Goal: Book appointment/travel/reservation

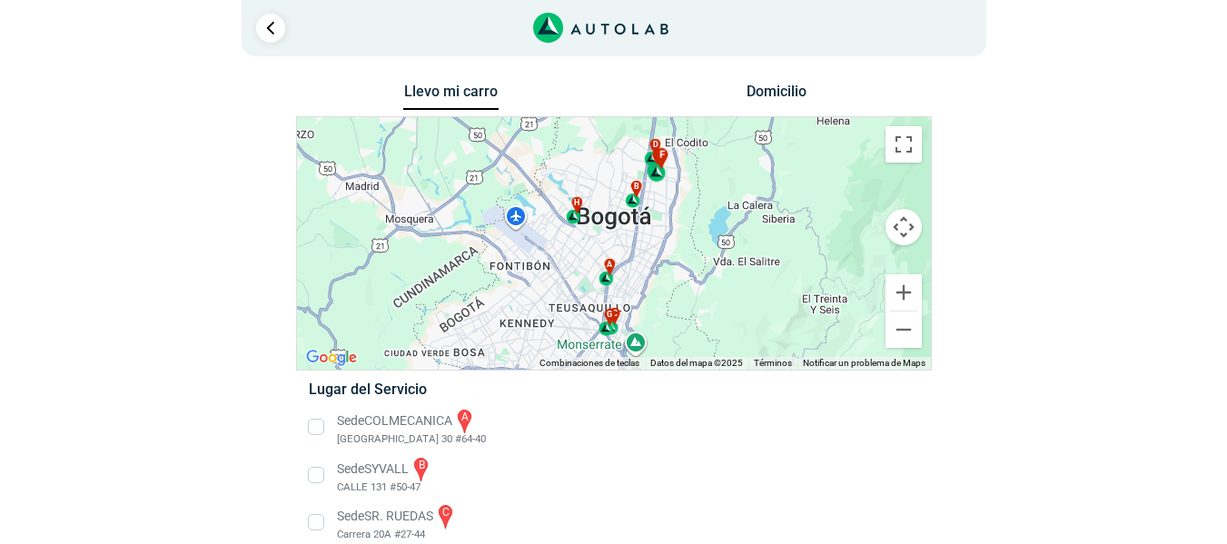
click at [657, 150] on div "f" at bounding box center [657, 165] width 21 height 35
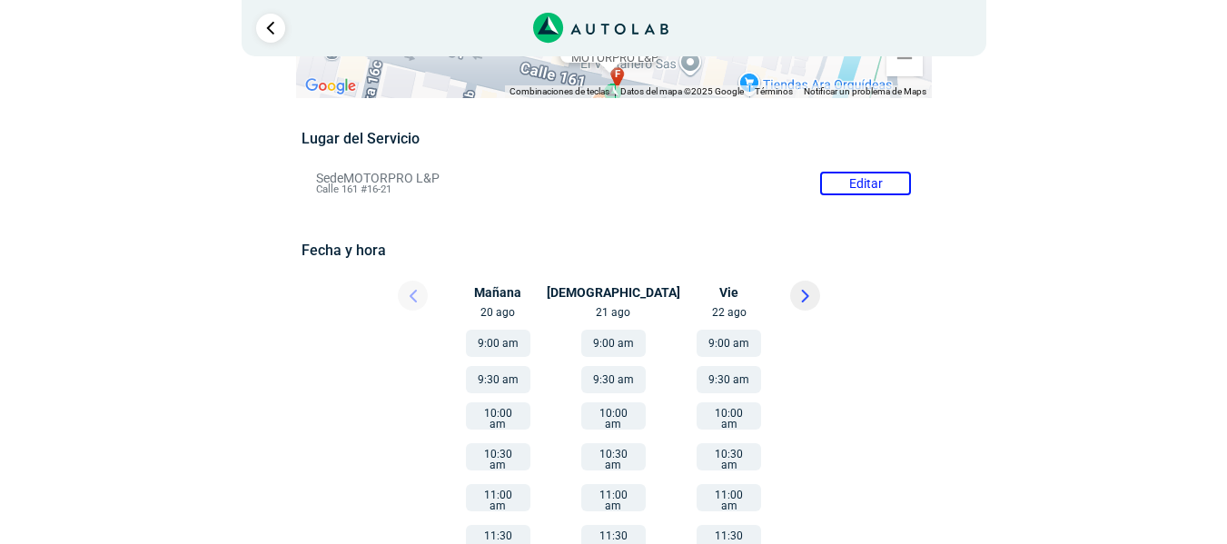
scroll to position [92, 0]
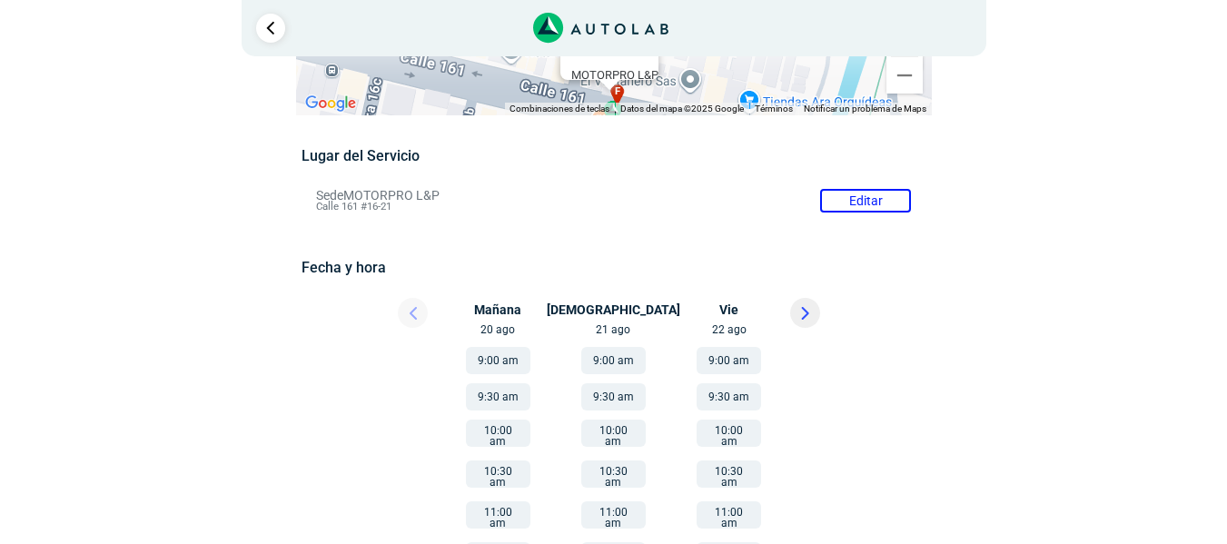
click at [724, 357] on button "9:00 am" at bounding box center [728, 360] width 64 height 27
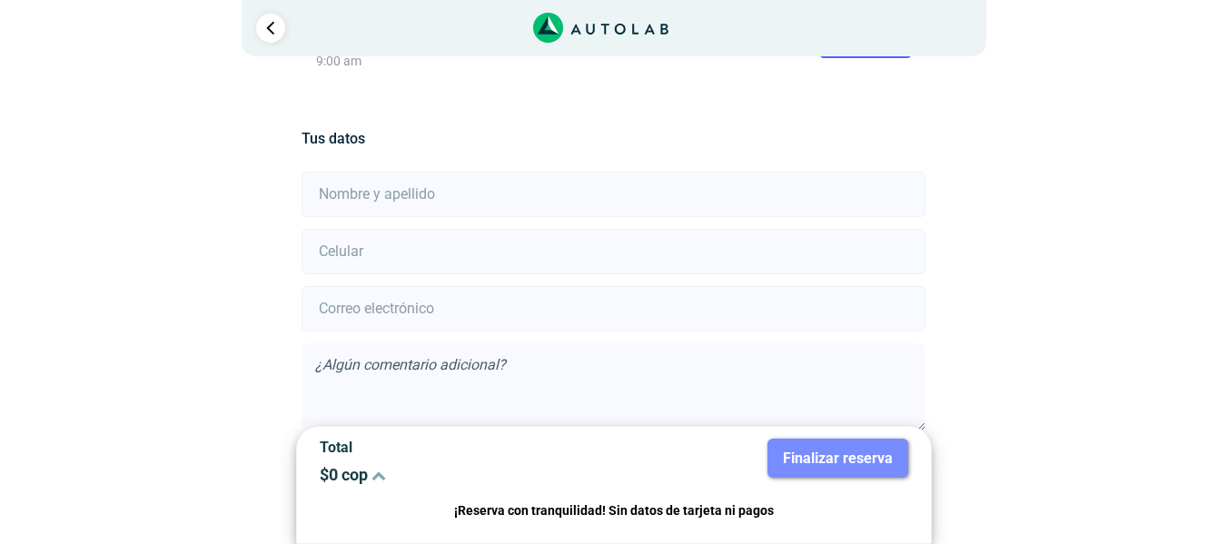
scroll to position [403, 0]
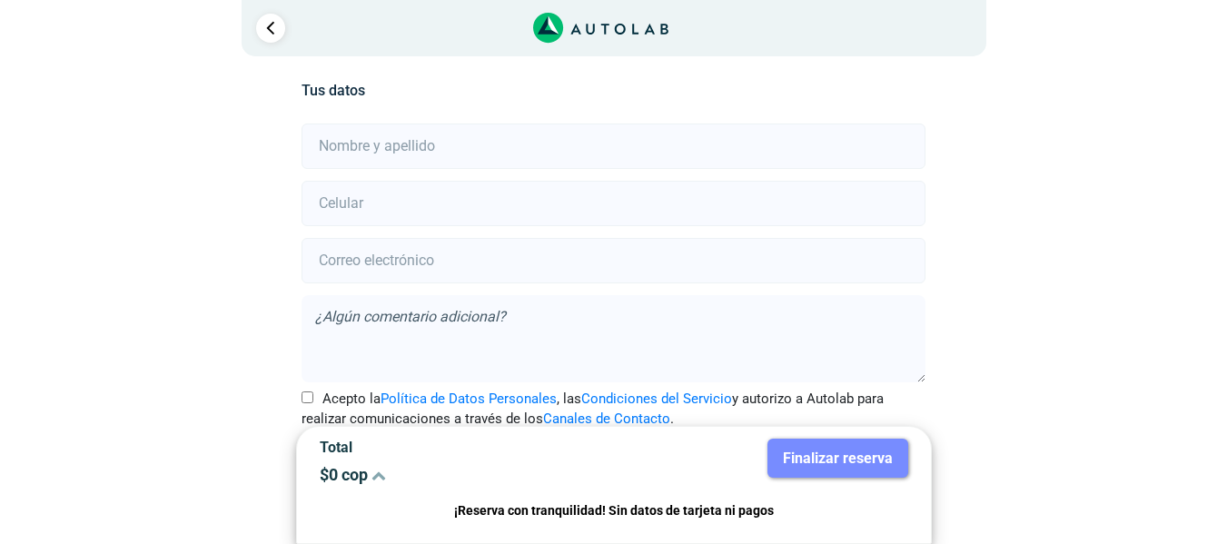
click at [536, 251] on input "email" at bounding box center [613, 260] width 624 height 45
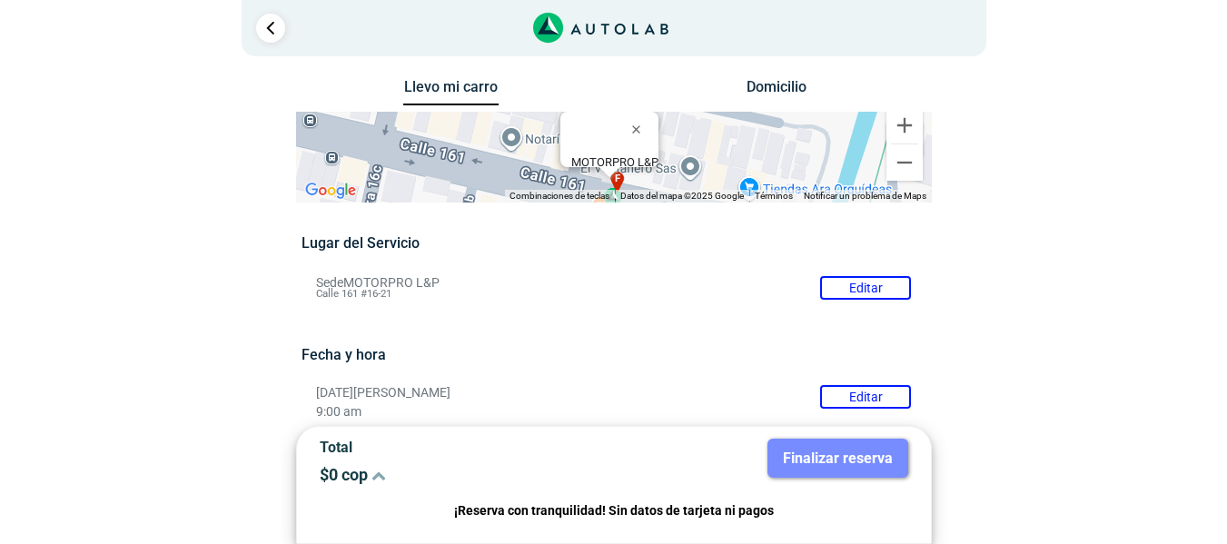
scroll to position [0, 0]
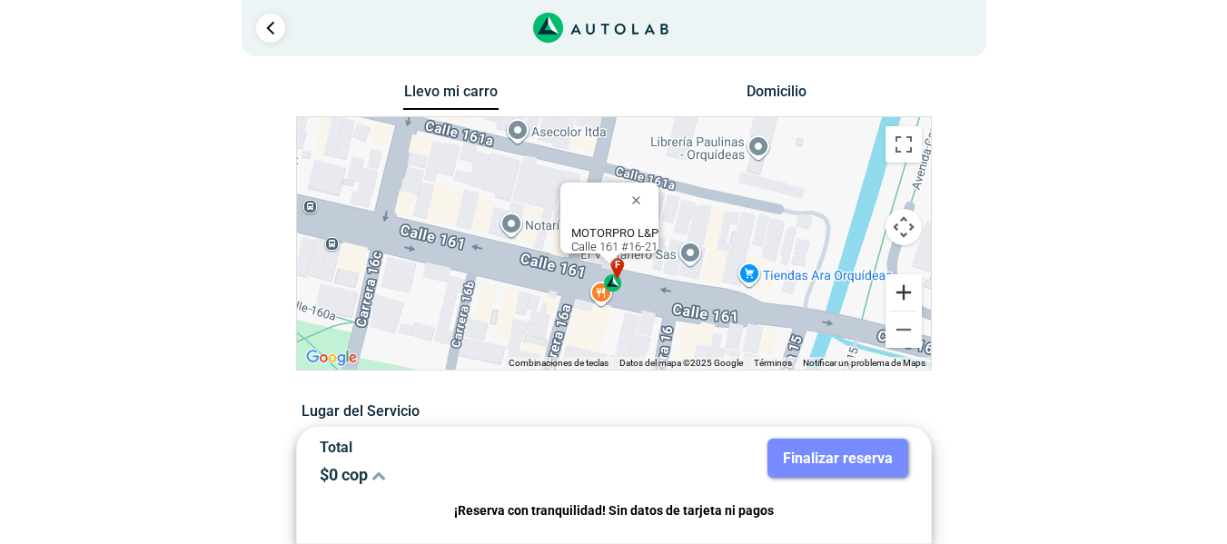
click at [900, 289] on button "Ampliar" at bounding box center [903, 292] width 36 height 36
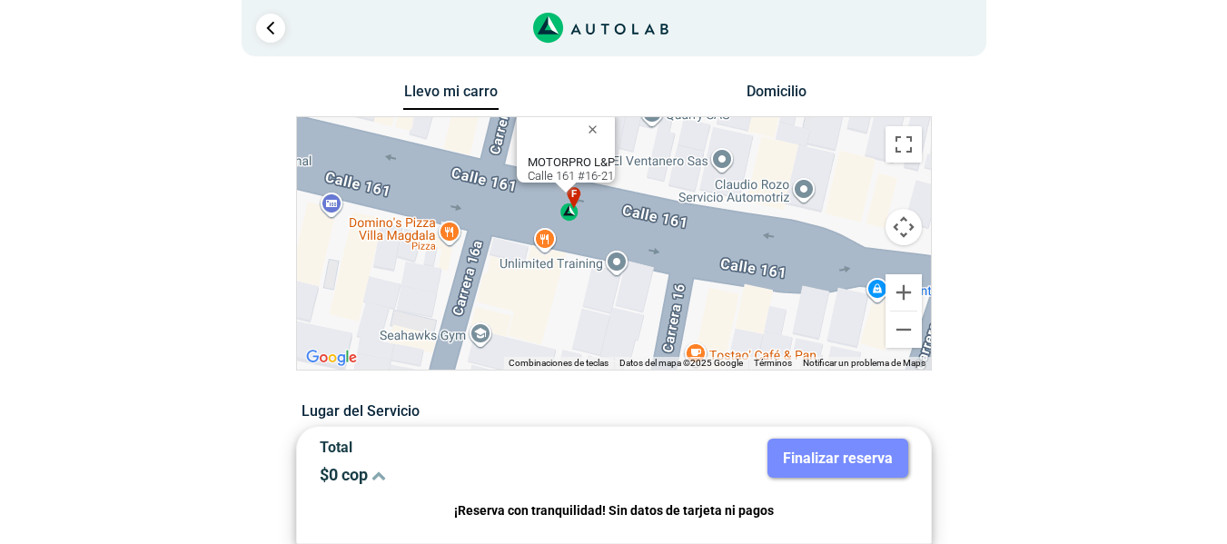
drag, startPoint x: 735, startPoint y: 278, endPoint x: 694, endPoint y: 162, distance: 123.2
click at [694, 161] on div "a b c d e f g" at bounding box center [614, 243] width 634 height 252
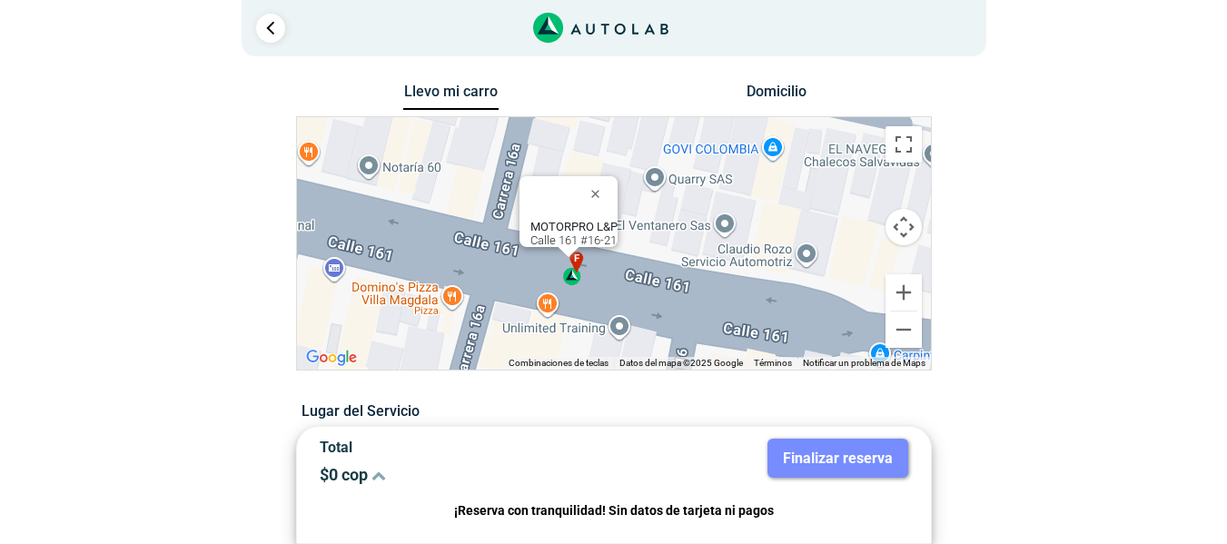
drag, startPoint x: 543, startPoint y: 291, endPoint x: 541, endPoint y: 357, distance: 66.3
click at [541, 357] on div "a b c d e f g" at bounding box center [614, 243] width 634 height 252
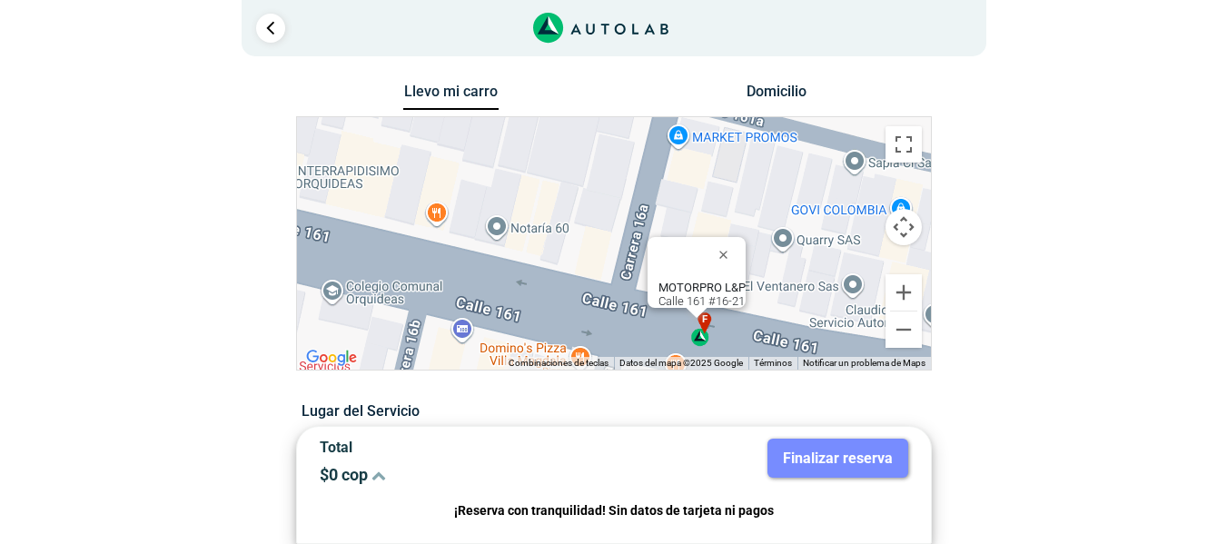
drag, startPoint x: 540, startPoint y: 306, endPoint x: 670, endPoint y: 366, distance: 143.0
click at [670, 366] on div "a b c d e f g" at bounding box center [614, 243] width 634 height 252
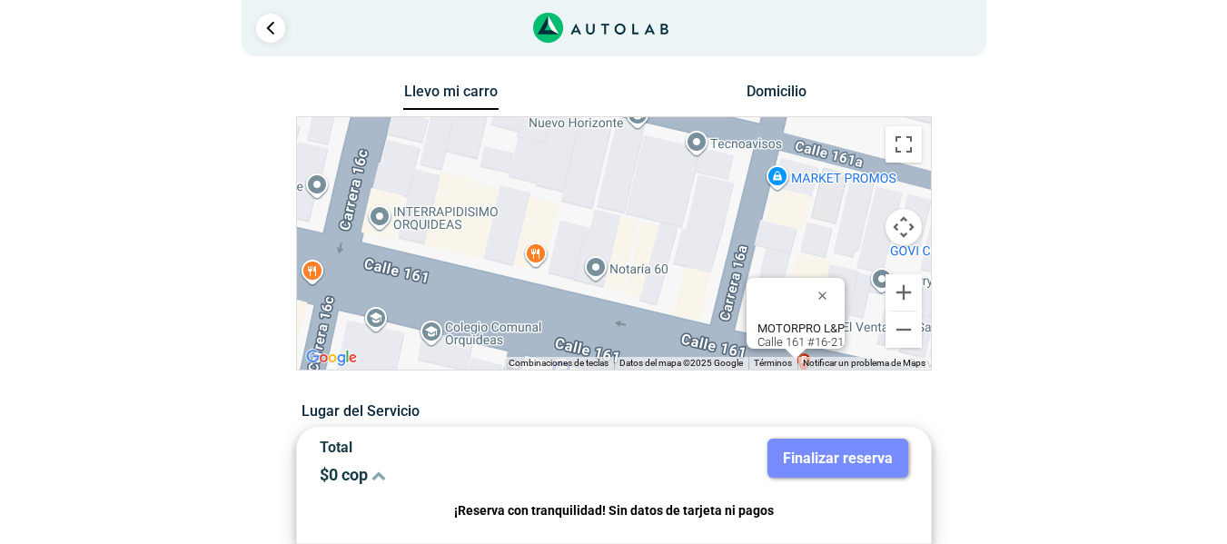
drag, startPoint x: 536, startPoint y: 288, endPoint x: 637, endPoint y: 329, distance: 109.6
click at [637, 329] on div "a b c d e f g" at bounding box center [614, 243] width 634 height 252
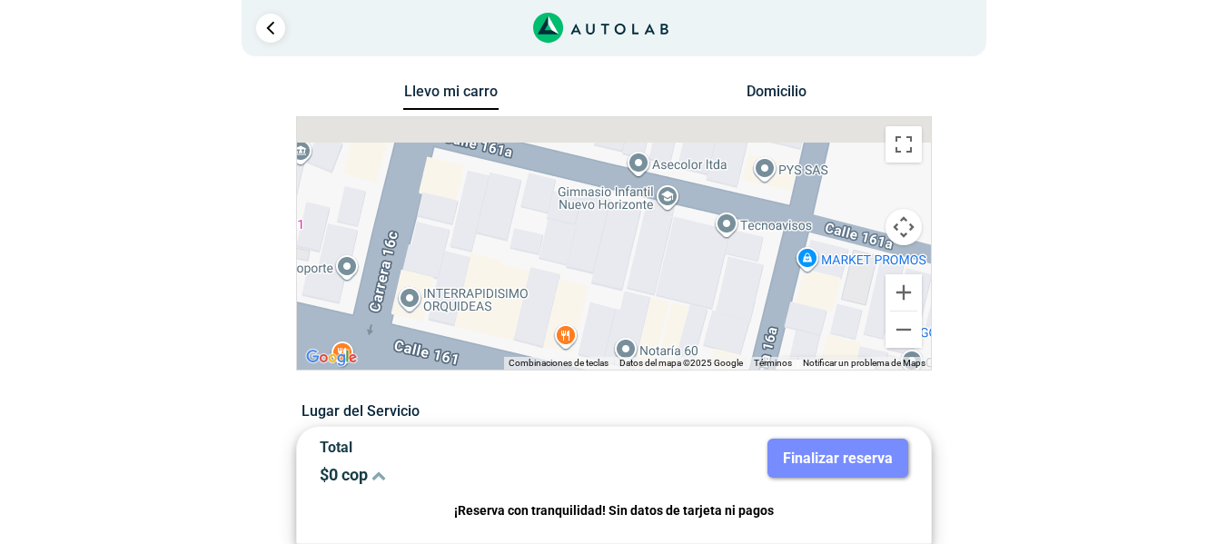
drag, startPoint x: 499, startPoint y: 275, endPoint x: 534, endPoint y: 367, distance: 98.0
click at [534, 367] on div "a b c d e f g" at bounding box center [614, 243] width 634 height 252
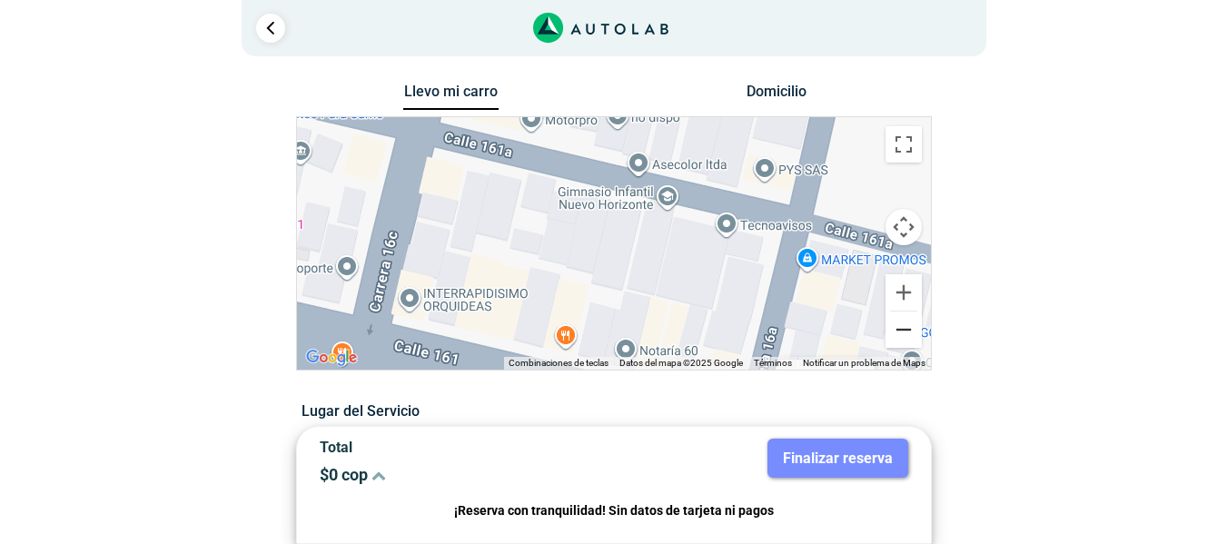
click at [896, 326] on button "Reducir" at bounding box center [903, 329] width 36 height 36
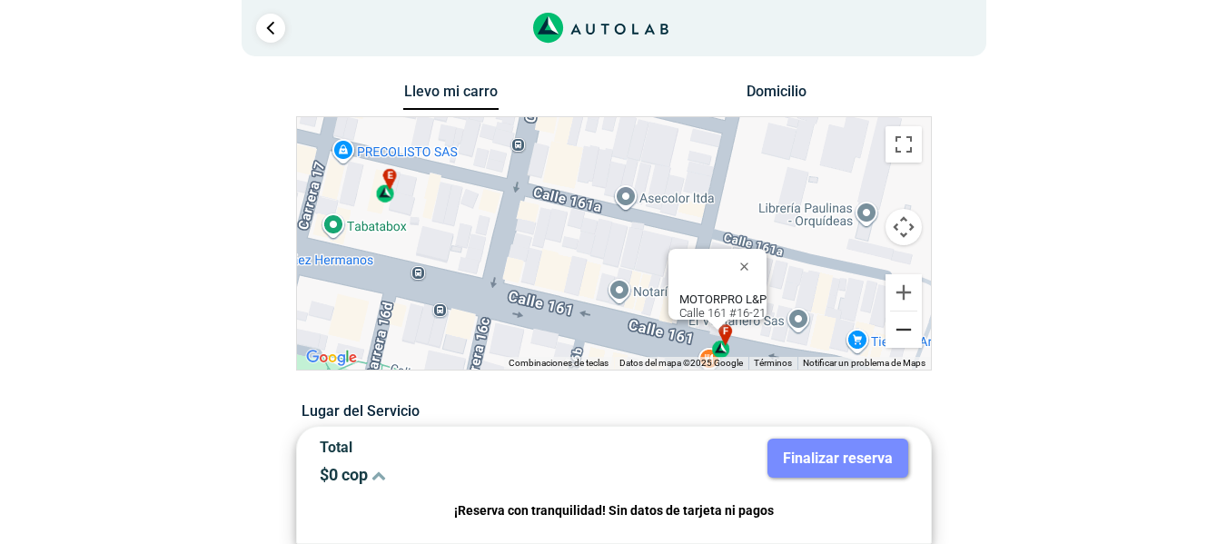
click at [896, 326] on button "Reducir" at bounding box center [903, 329] width 36 height 36
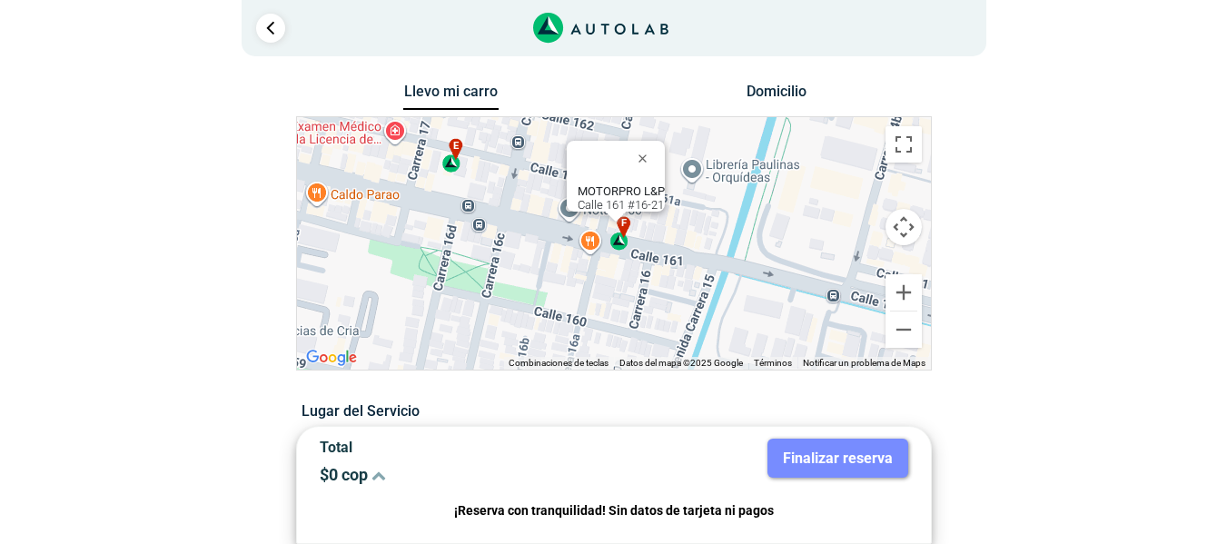
drag, startPoint x: 759, startPoint y: 275, endPoint x: 682, endPoint y: 181, distance: 121.9
click at [684, 183] on div "a b c d e f g" at bounding box center [614, 243] width 634 height 252
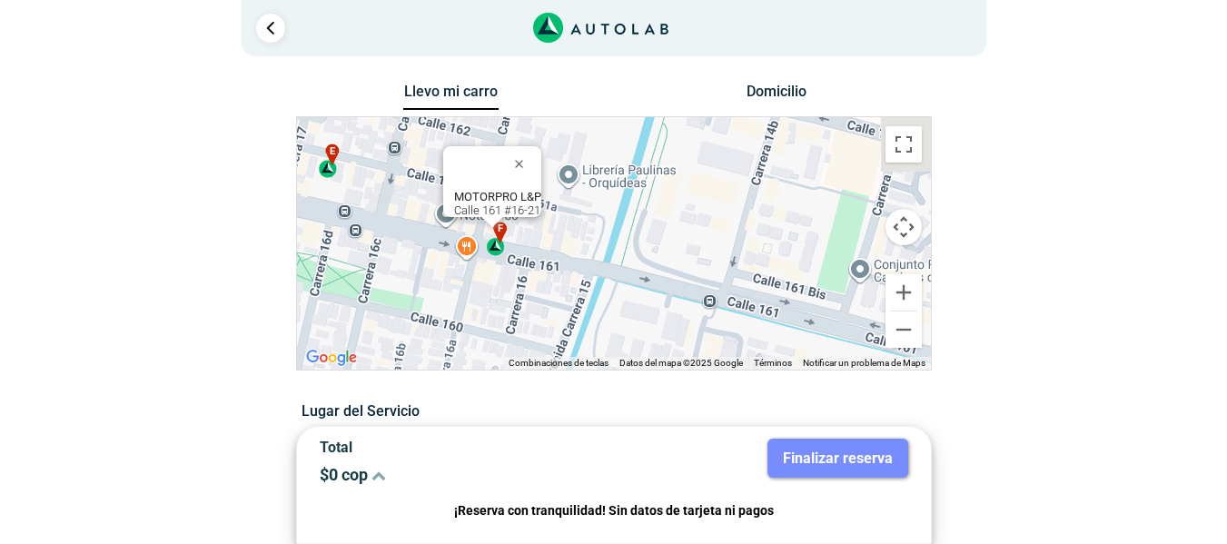
drag, startPoint x: 723, startPoint y: 277, endPoint x: 619, endPoint y: 330, distance: 116.5
click at [619, 330] on div "a b c d e f g" at bounding box center [614, 243] width 634 height 252
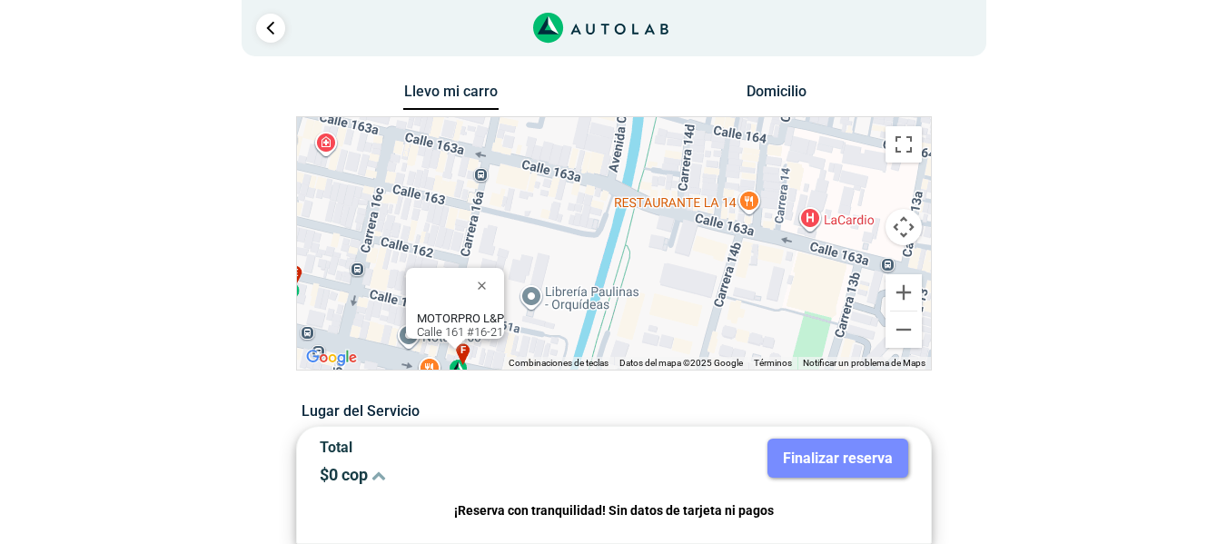
drag, startPoint x: 695, startPoint y: 216, endPoint x: 665, endPoint y: 330, distance: 117.6
click at [665, 330] on div "a b c d e f g" at bounding box center [614, 243] width 634 height 252
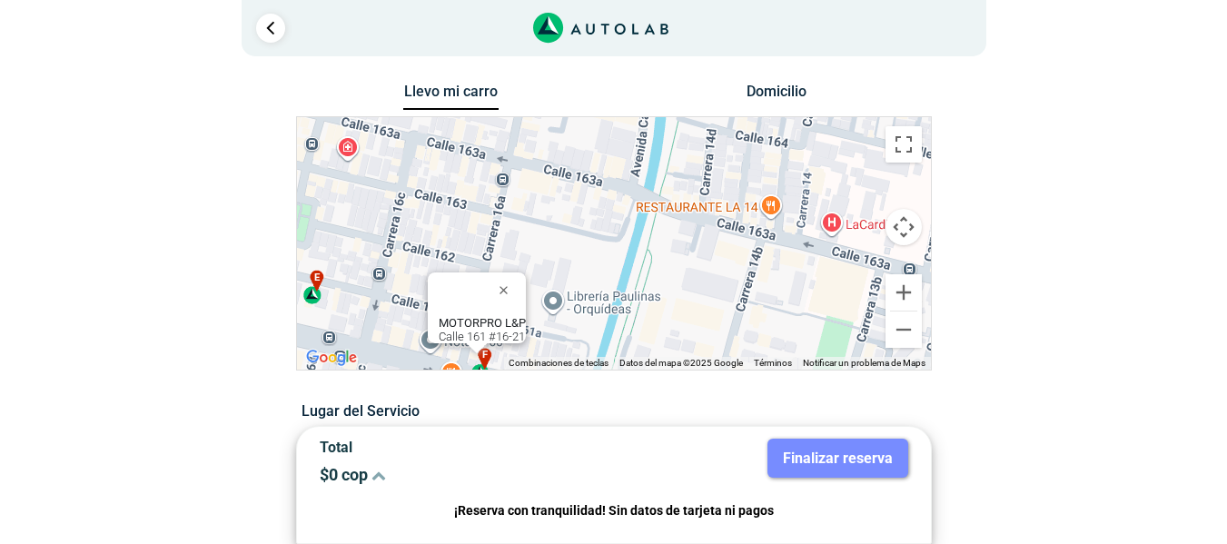
drag, startPoint x: 678, startPoint y: 181, endPoint x: 701, endPoint y: 182, distance: 22.8
click at [701, 182] on div "a b c d e f g" at bounding box center [614, 243] width 634 height 252
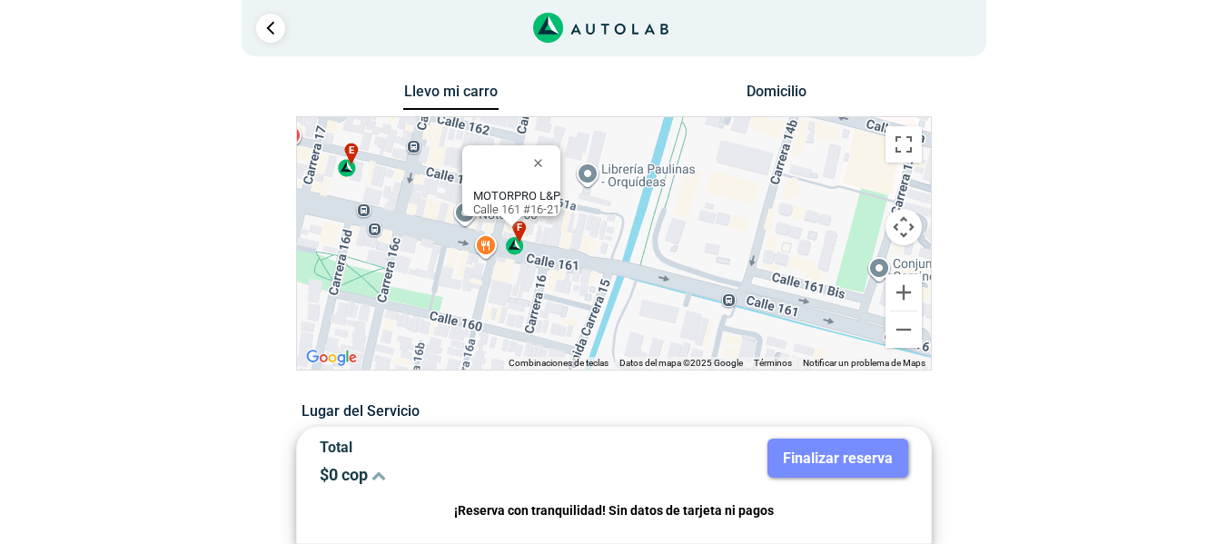
drag, startPoint x: 642, startPoint y: 300, endPoint x: 674, endPoint y: 183, distance: 120.5
click at [674, 183] on div "a b c d e f g" at bounding box center [614, 243] width 634 height 252
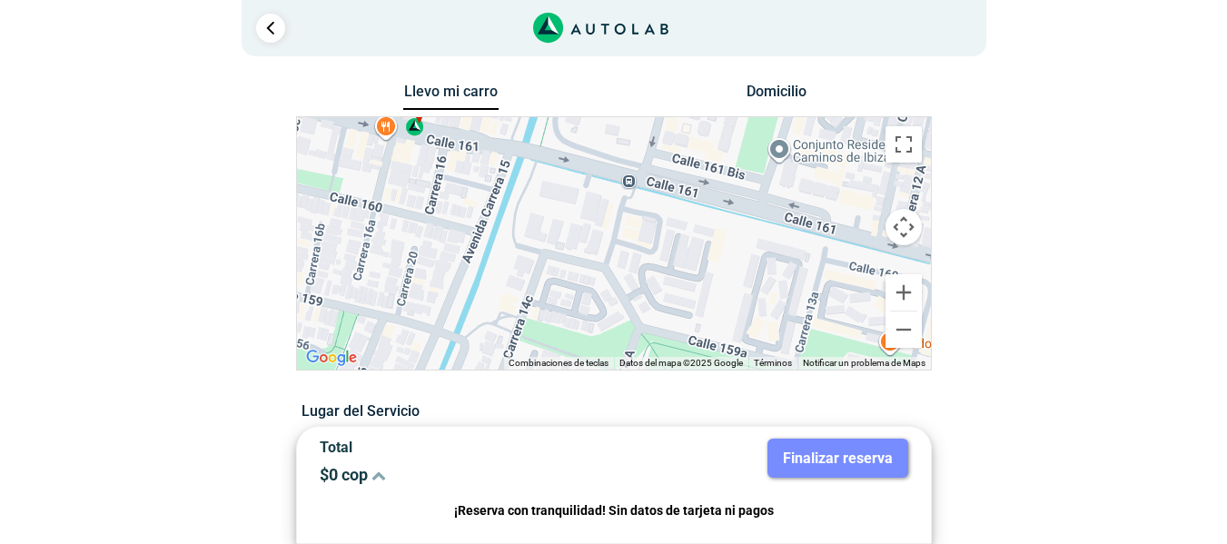
drag, startPoint x: 720, startPoint y: 290, endPoint x: 618, endPoint y: 172, distance: 155.8
click at [618, 172] on div "a b c d e f g" at bounding box center [614, 243] width 634 height 252
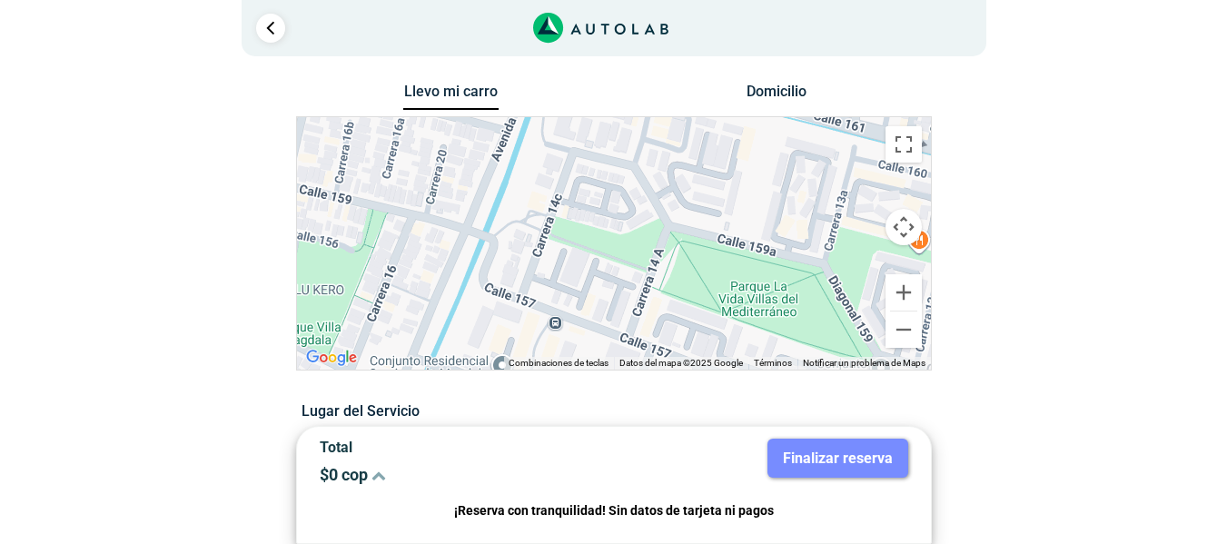
drag, startPoint x: 640, startPoint y: 292, endPoint x: 669, endPoint y: 184, distance: 111.9
click at [669, 184] on div "a b c d e f g" at bounding box center [614, 243] width 634 height 252
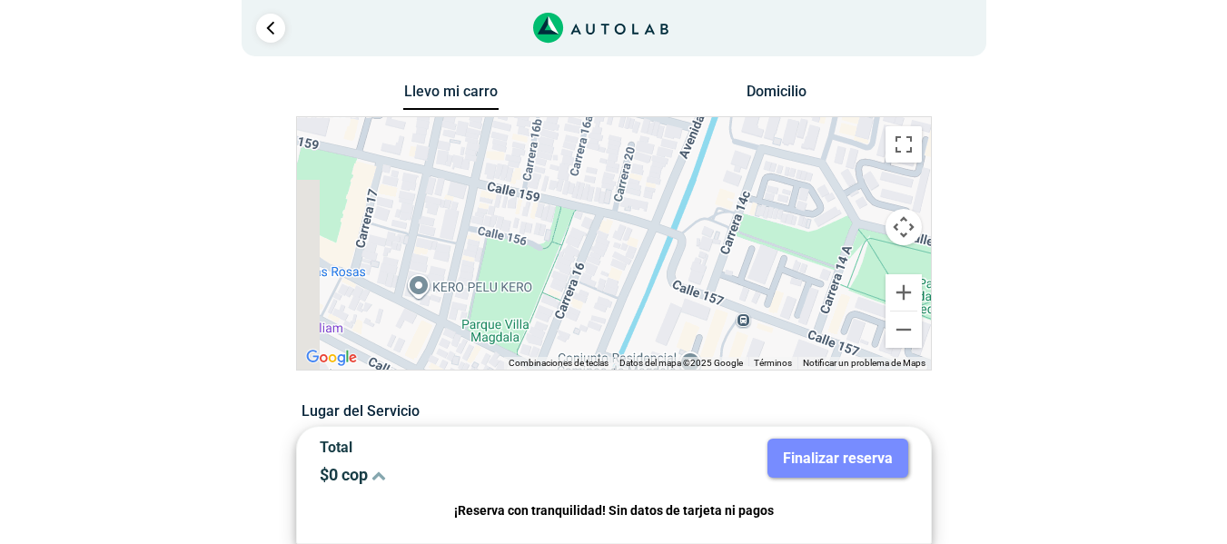
drag, startPoint x: 577, startPoint y: 247, endPoint x: 777, endPoint y: 245, distance: 200.7
click at [777, 245] on div "a b c d e f g" at bounding box center [614, 243] width 634 height 252
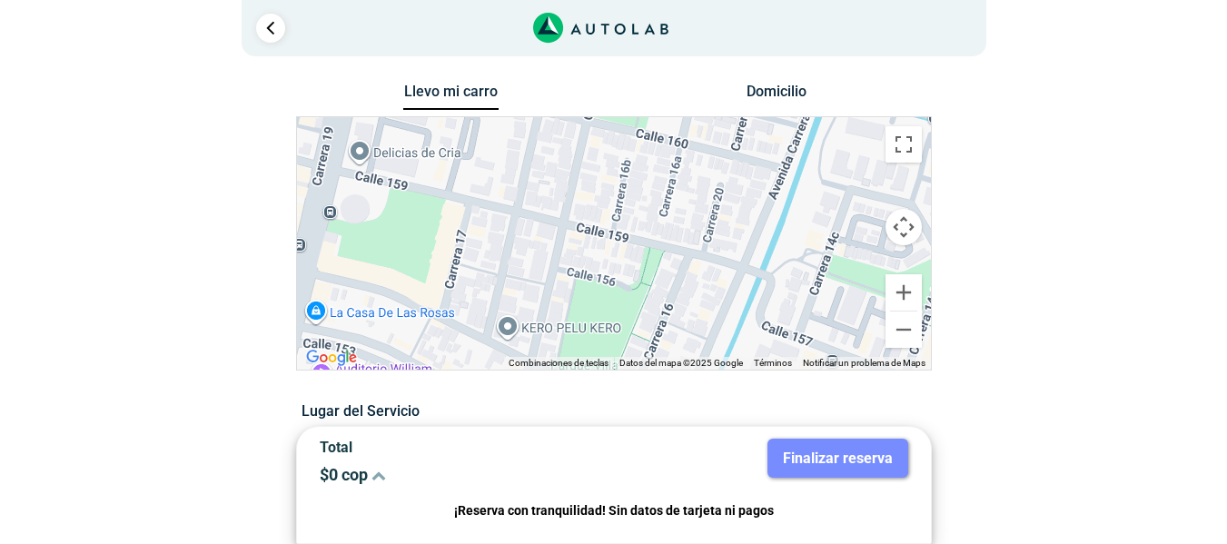
drag, startPoint x: 557, startPoint y: 254, endPoint x: 659, endPoint y: 307, distance: 115.3
click at [659, 307] on div "a b c d e f g" at bounding box center [614, 243] width 634 height 252
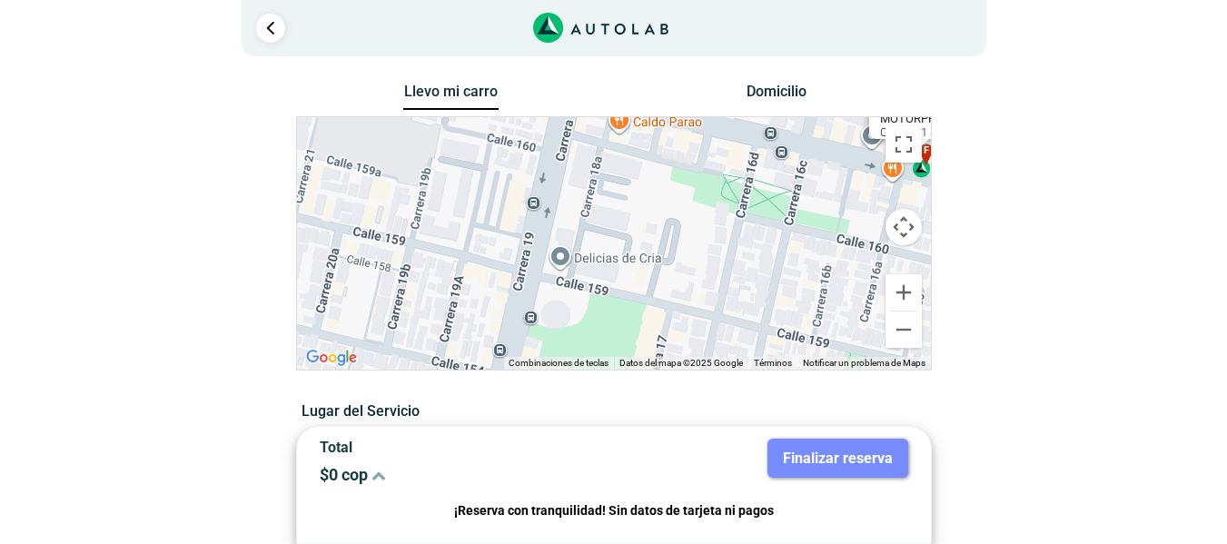
drag, startPoint x: 442, startPoint y: 223, endPoint x: 645, endPoint y: 329, distance: 228.2
click at [645, 329] on div "a b c d e f g" at bounding box center [614, 243] width 634 height 252
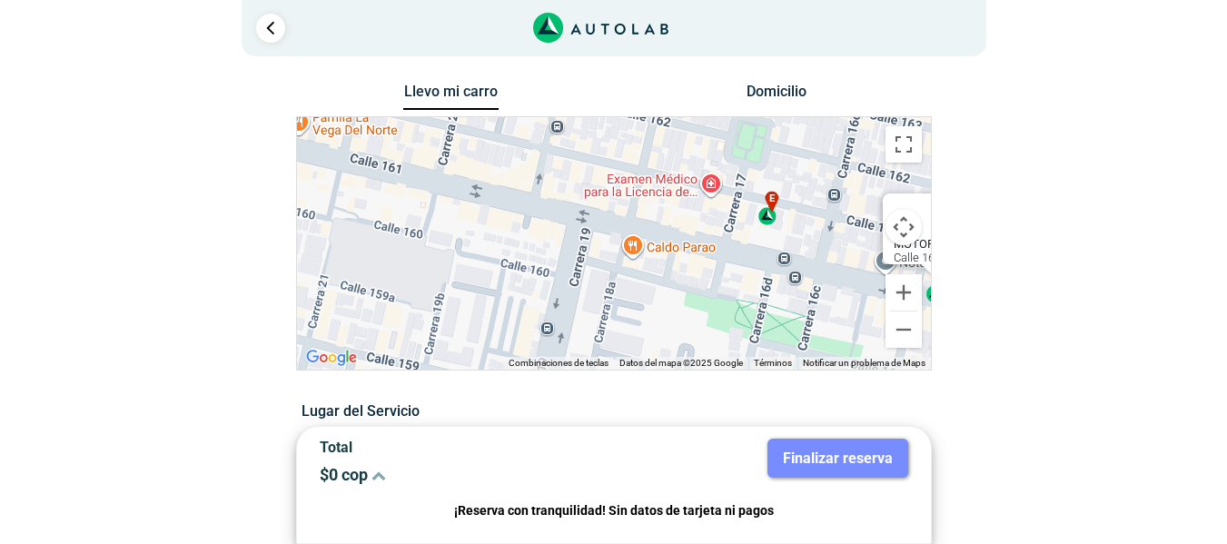
drag, startPoint x: 525, startPoint y: 170, endPoint x: 544, endPoint y: 303, distance: 134.8
click at [544, 303] on div "a b c d e f g" at bounding box center [614, 243] width 634 height 252
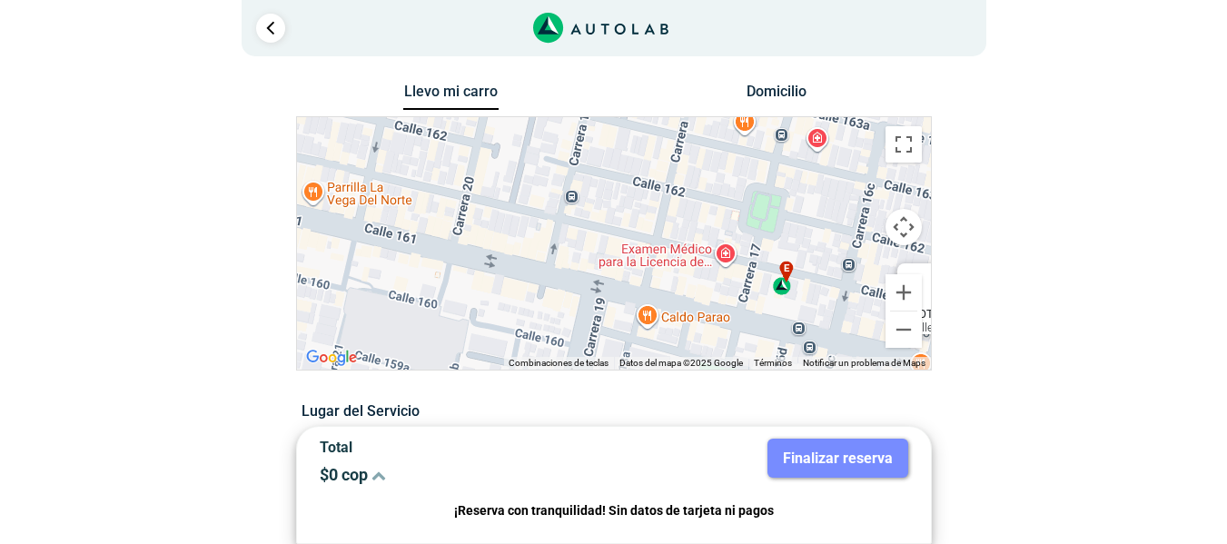
drag, startPoint x: 539, startPoint y: 229, endPoint x: 554, endPoint y: 306, distance: 78.5
click at [554, 306] on div "a b c d e f g" at bounding box center [614, 243] width 634 height 252
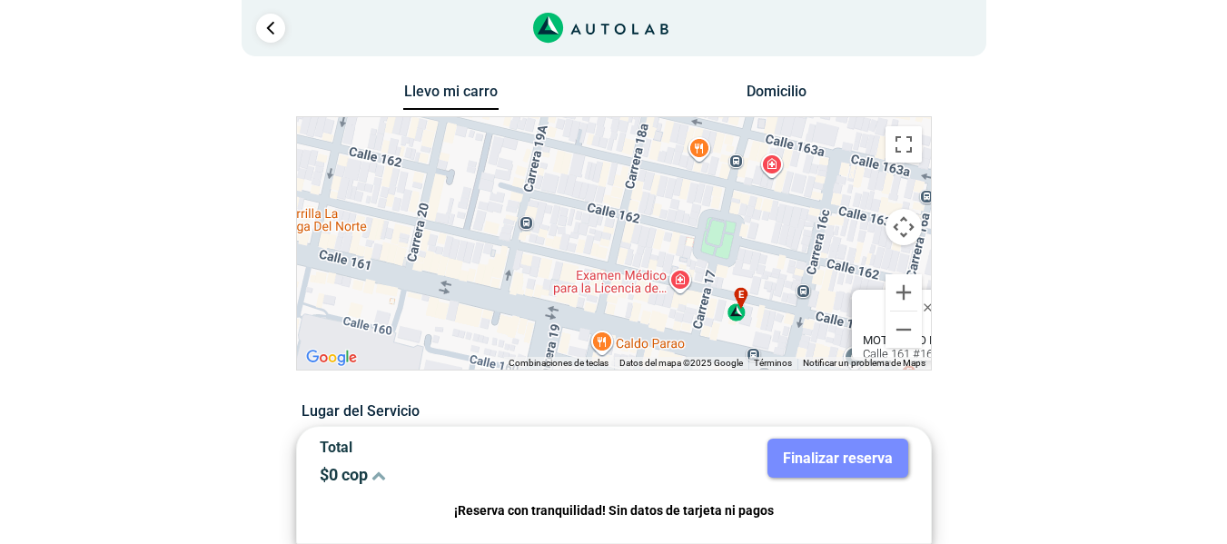
drag, startPoint x: 504, startPoint y: 272, endPoint x: 452, endPoint y: 301, distance: 58.9
click at [452, 301] on div "a b c d e f g" at bounding box center [614, 243] width 634 height 252
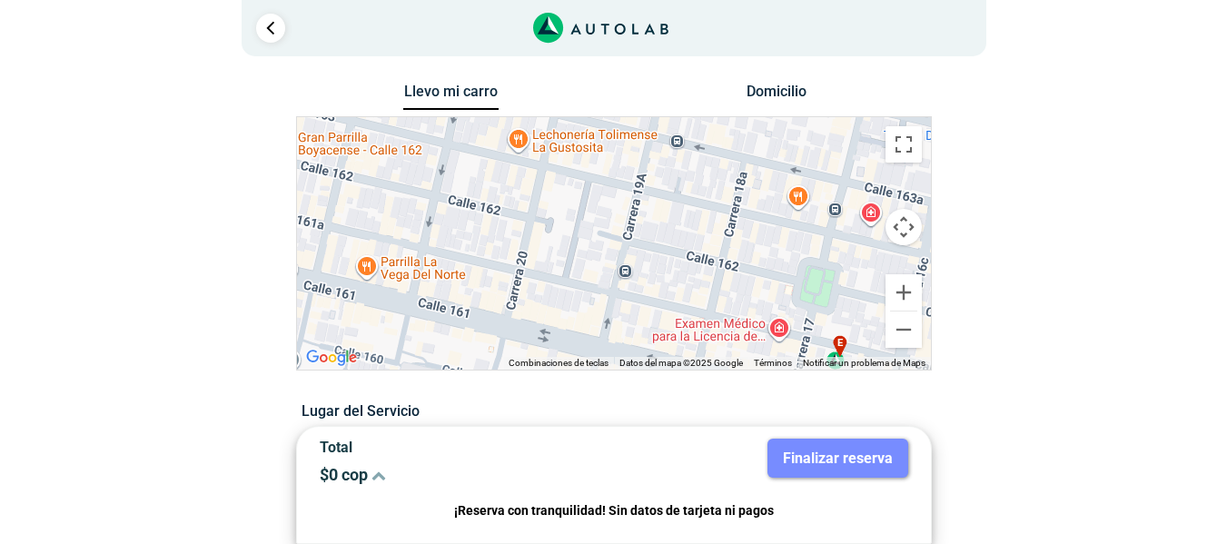
drag, startPoint x: 681, startPoint y: 193, endPoint x: 789, endPoint y: 245, distance: 119.8
click at [789, 245] on div "a b c d e f g" at bounding box center [614, 243] width 634 height 252
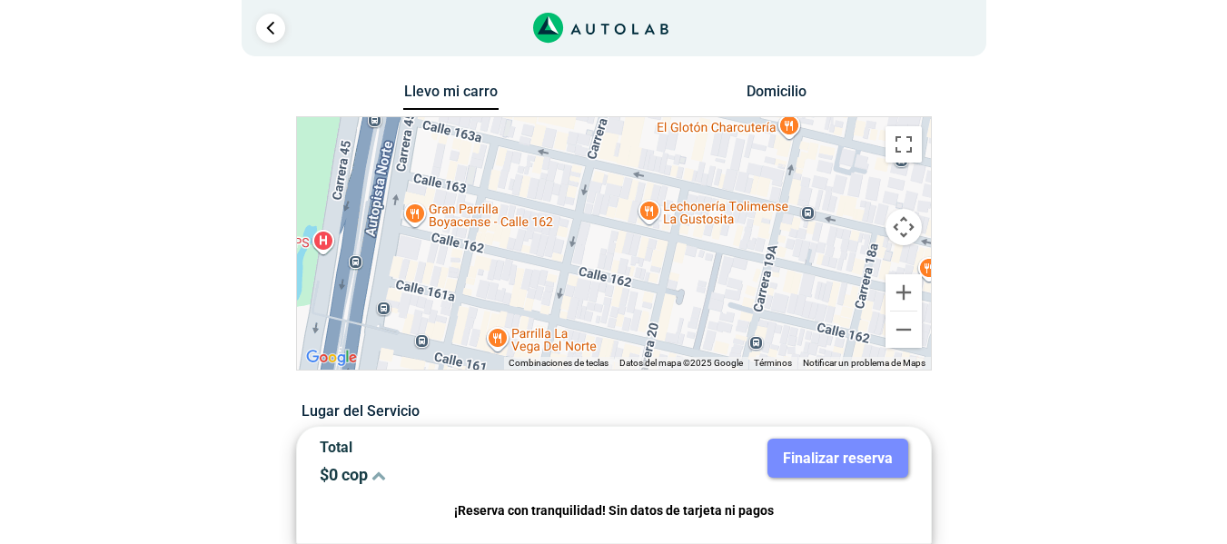
drag, startPoint x: 562, startPoint y: 206, endPoint x: 705, endPoint y: 279, distance: 160.8
click at [705, 279] on div "a b c d e f g" at bounding box center [614, 243] width 634 height 252
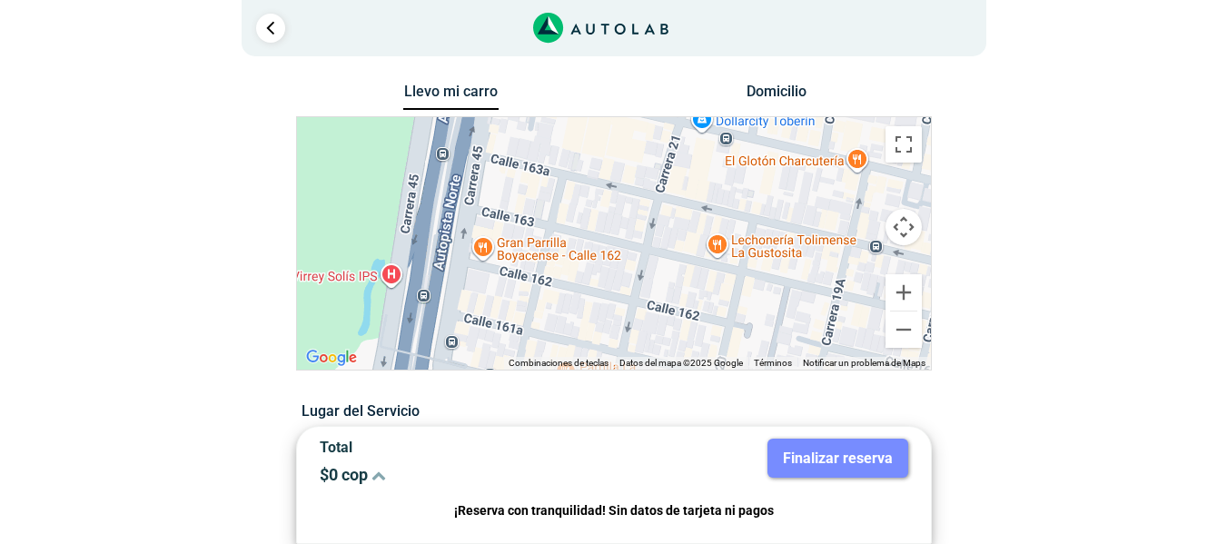
drag, startPoint x: 489, startPoint y: 192, endPoint x: 562, endPoint y: 230, distance: 81.6
click at [562, 230] on div "a b c d e f g" at bounding box center [614, 243] width 634 height 252
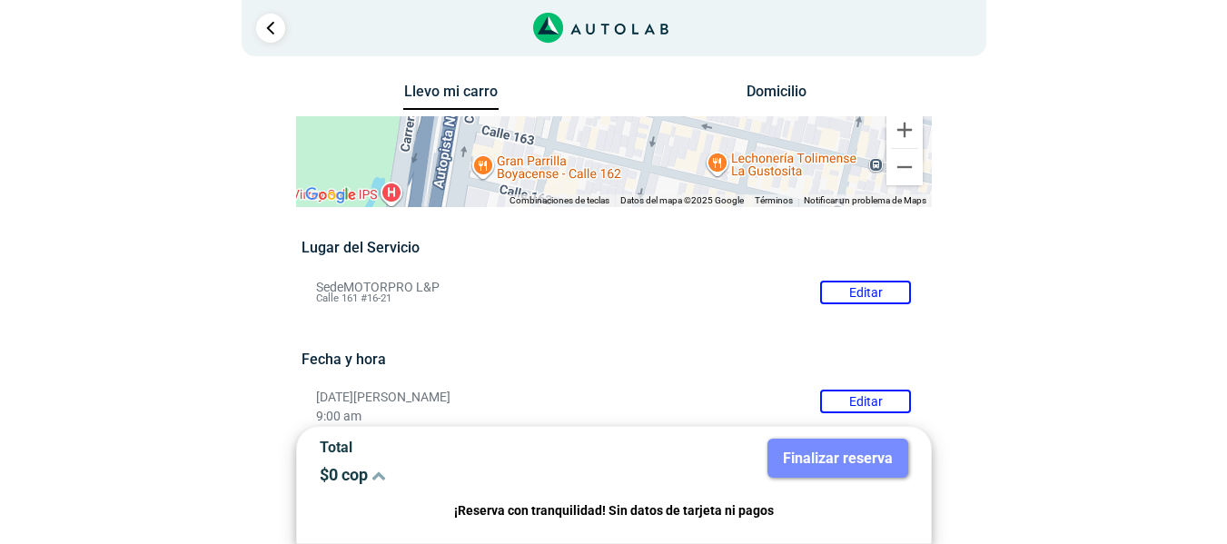
click at [852, 291] on li "Sede MOTORPRO L&P Editar Calle 161 #16-21" at bounding box center [613, 292] width 622 height 29
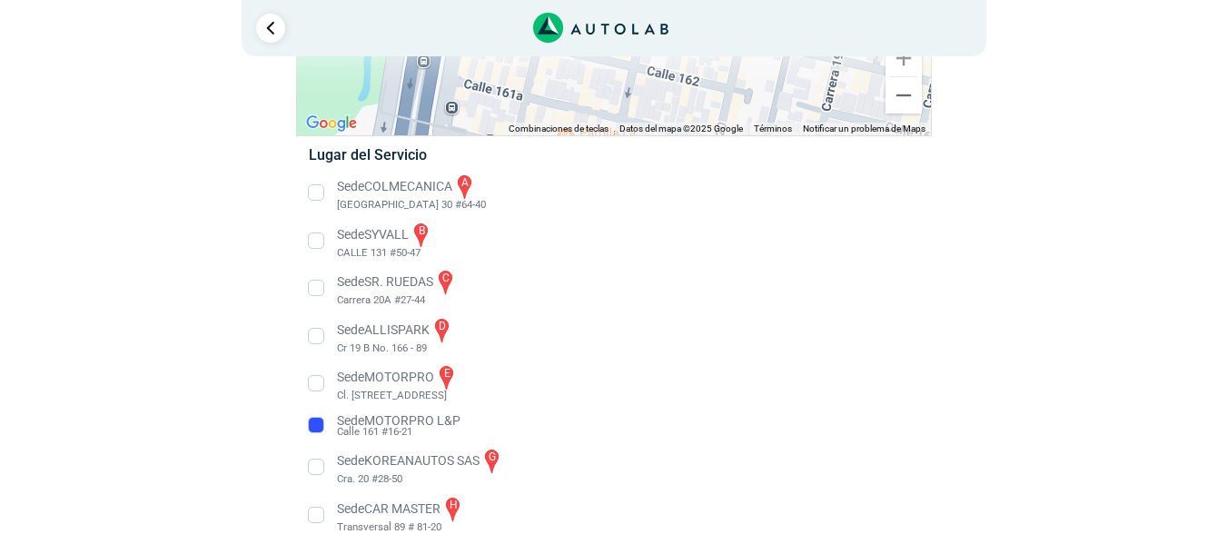
scroll to position [250, 0]
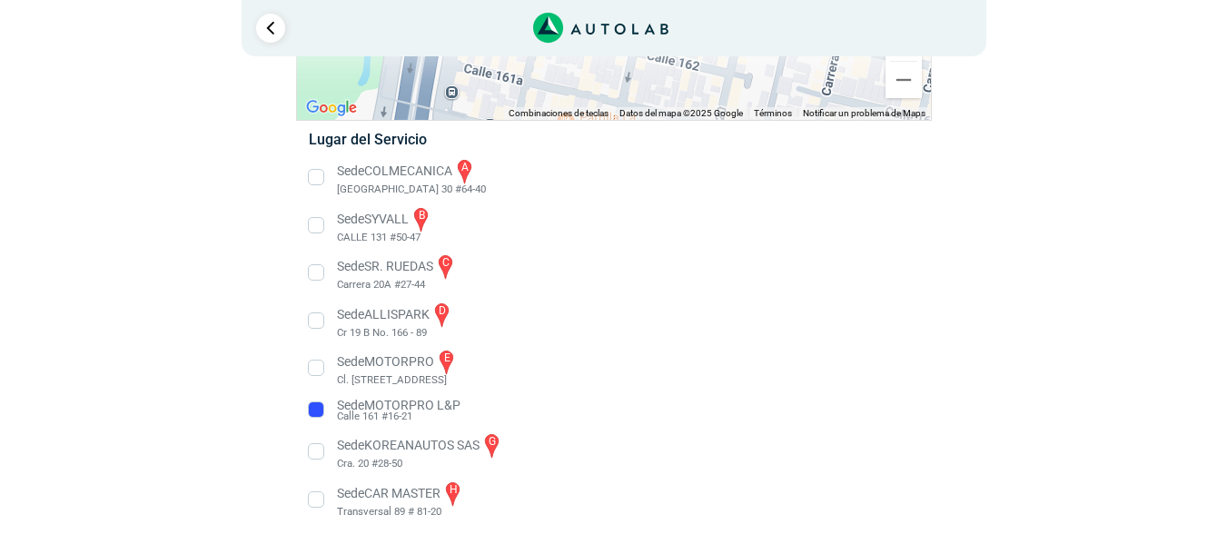
click at [391, 439] on li "Sede KOREANAUTOS SAS g Cra. 20 #28-50" at bounding box center [613, 451] width 636 height 41
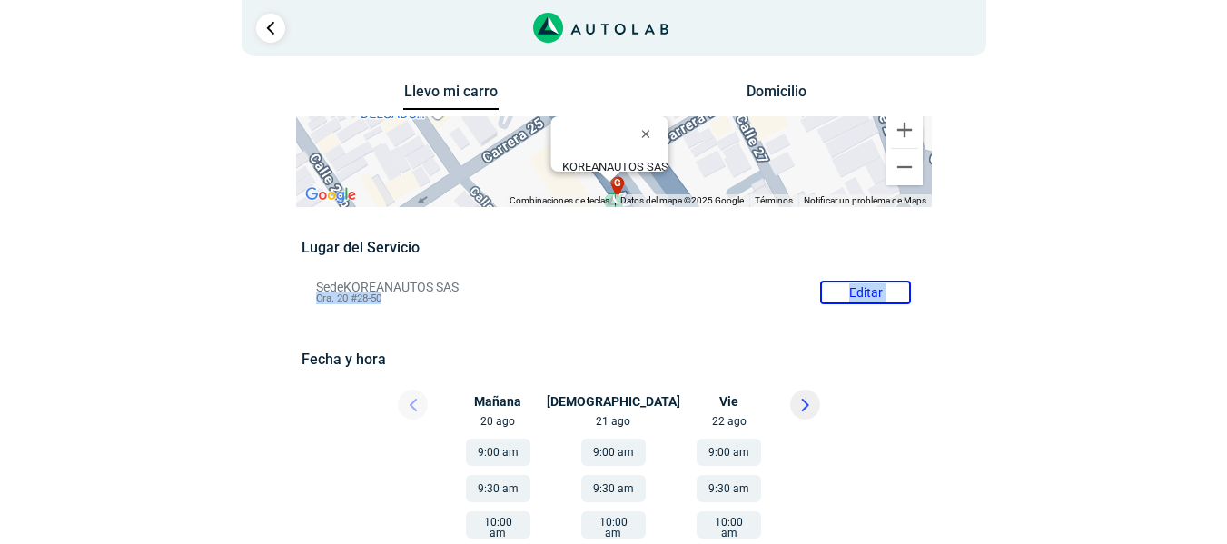
drag, startPoint x: 667, startPoint y: 269, endPoint x: 593, endPoint y: 305, distance: 82.8
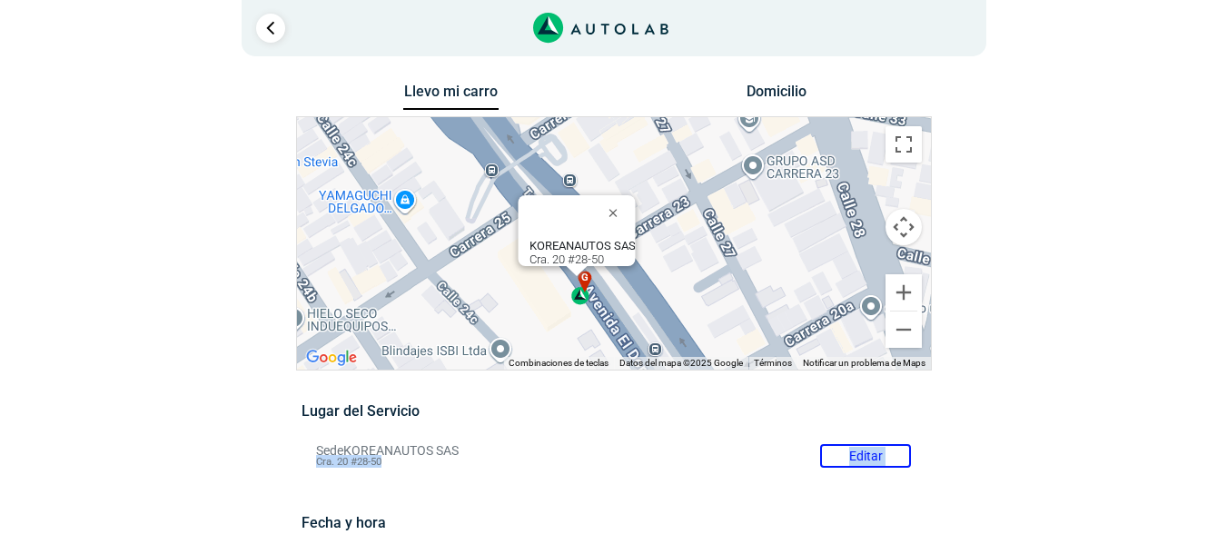
drag, startPoint x: 573, startPoint y: 288, endPoint x: 539, endPoint y: 302, distance: 36.6
click at [539, 302] on div "a b c d e f g" at bounding box center [614, 243] width 634 height 252
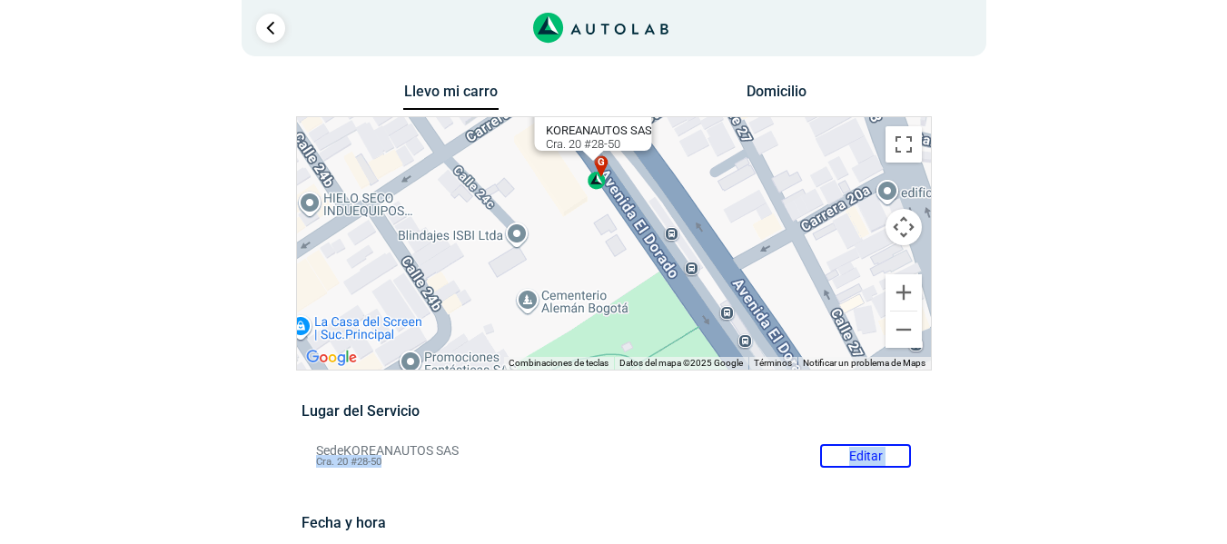
drag, startPoint x: 666, startPoint y: 301, endPoint x: 677, endPoint y: 191, distance: 111.4
click at [677, 191] on div "a b c d e f g" at bounding box center [614, 243] width 634 height 252
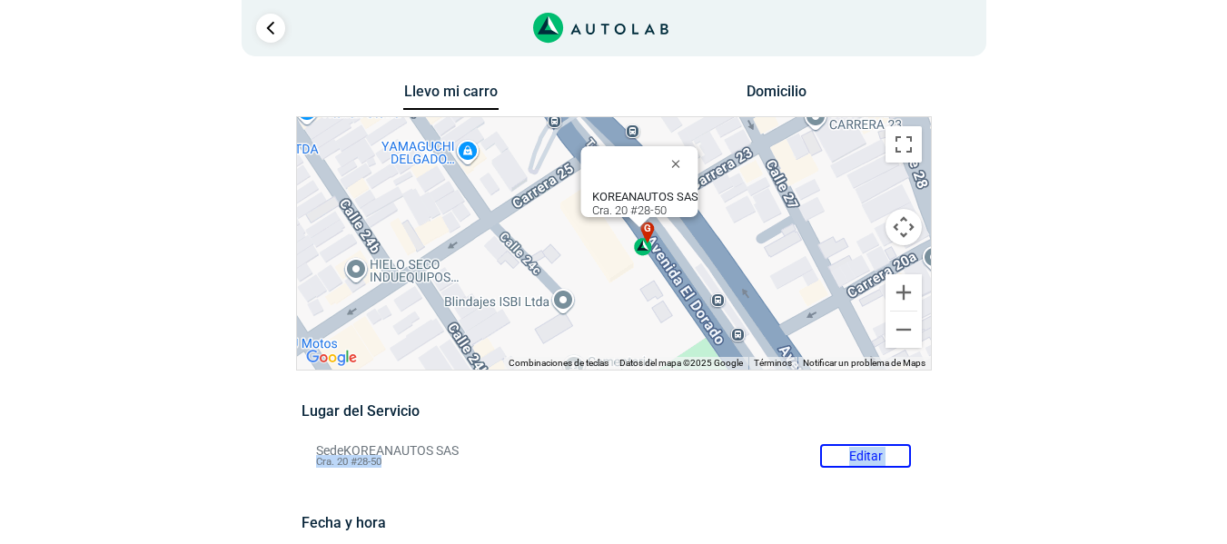
drag, startPoint x: 678, startPoint y: 224, endPoint x: 732, endPoint y: 301, distance: 93.2
click at [732, 301] on div "a b c d e f g" at bounding box center [614, 243] width 634 height 252
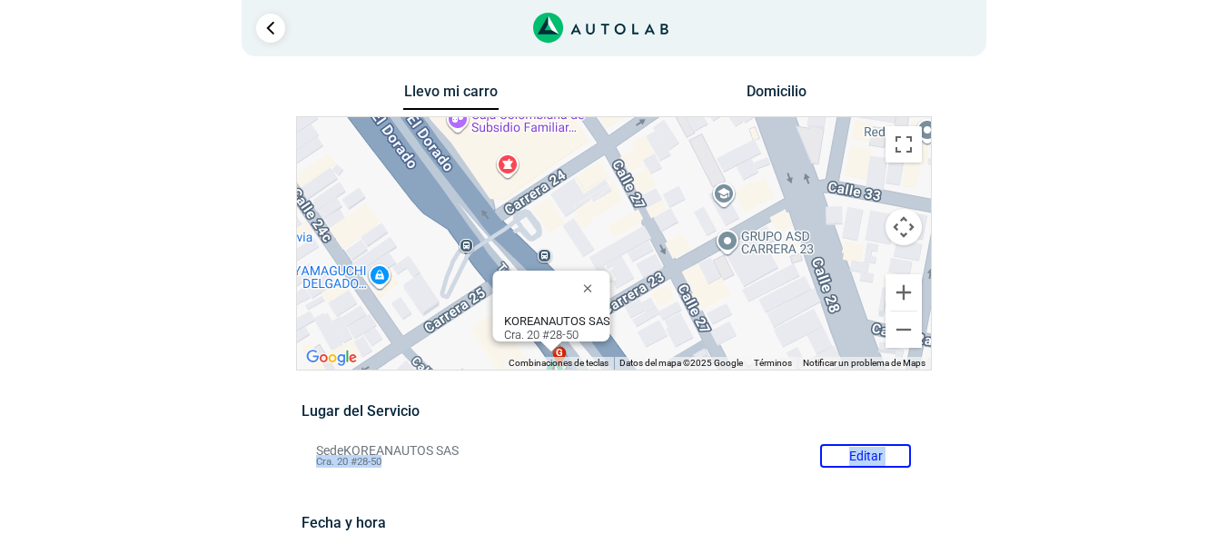
drag, startPoint x: 766, startPoint y: 194, endPoint x: 675, endPoint y: 318, distance: 153.3
click at [677, 322] on div "a b c d e f g" at bounding box center [614, 243] width 634 height 252
click at [910, 334] on button "Reducir" at bounding box center [903, 329] width 36 height 36
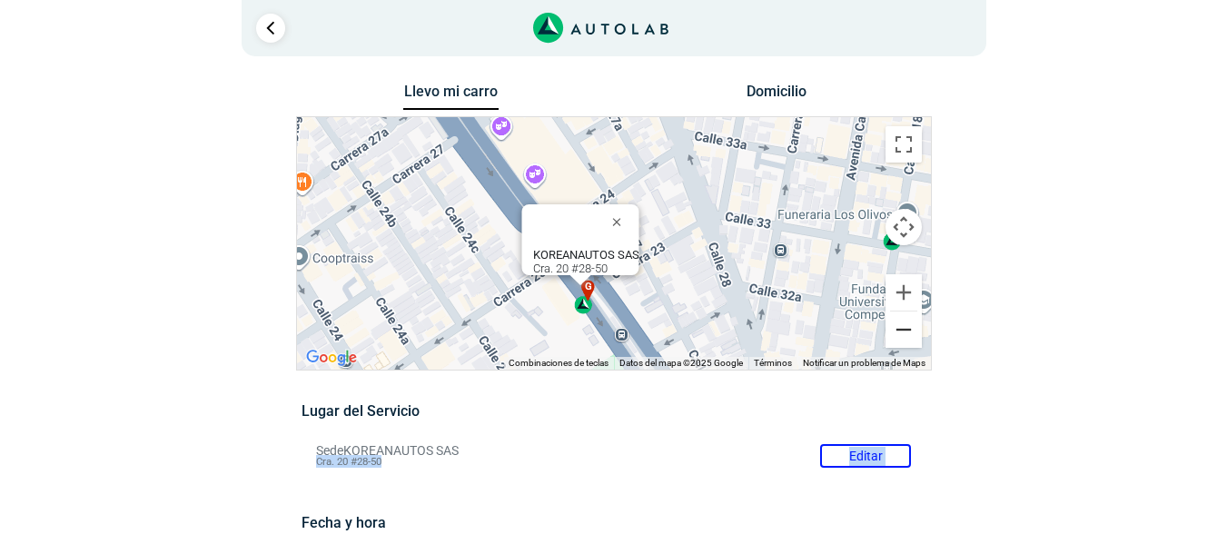
click at [905, 329] on button "Reducir" at bounding box center [903, 329] width 36 height 36
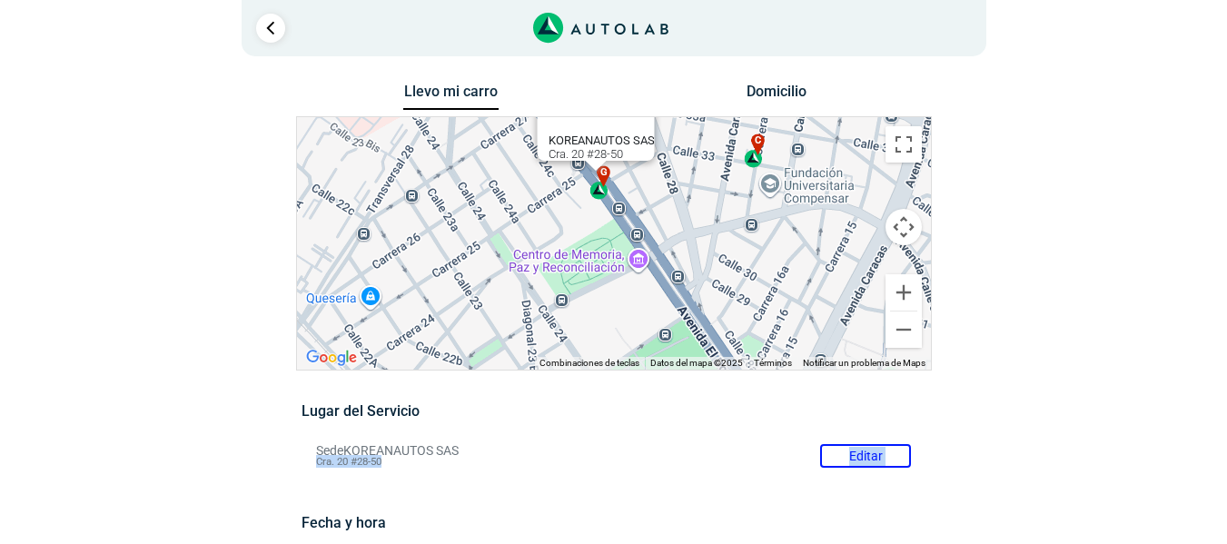
drag, startPoint x: 689, startPoint y: 253, endPoint x: 690, endPoint y: 168, distance: 85.3
click at [690, 168] on div "a b c d e f g" at bounding box center [614, 243] width 634 height 252
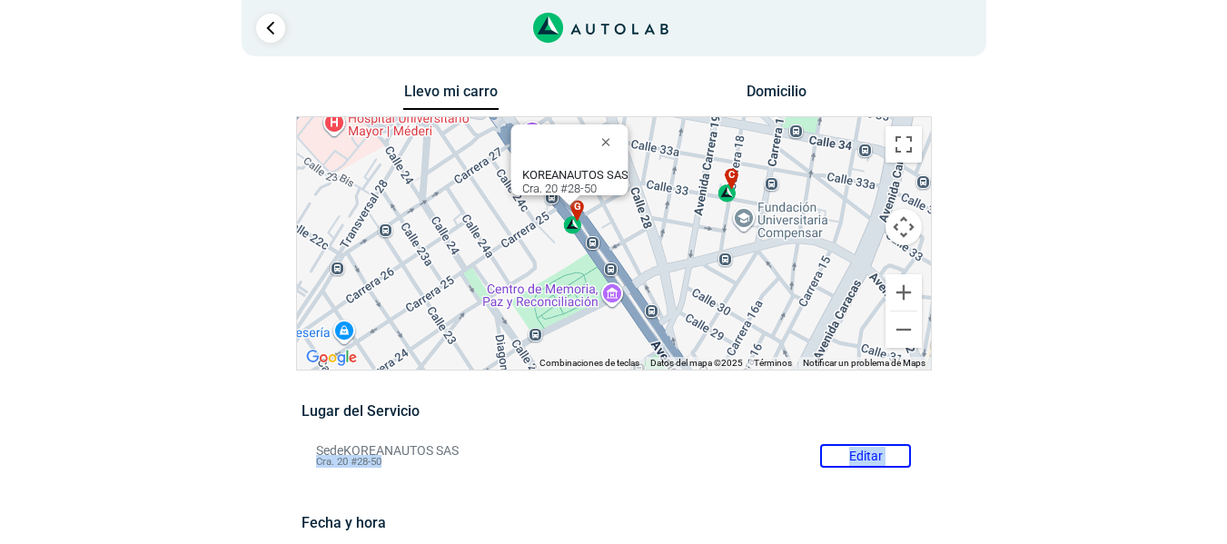
drag, startPoint x: 709, startPoint y: 282, endPoint x: 684, endPoint y: 312, distance: 39.3
click at [684, 312] on div "a b c d e f g" at bounding box center [614, 243] width 634 height 252
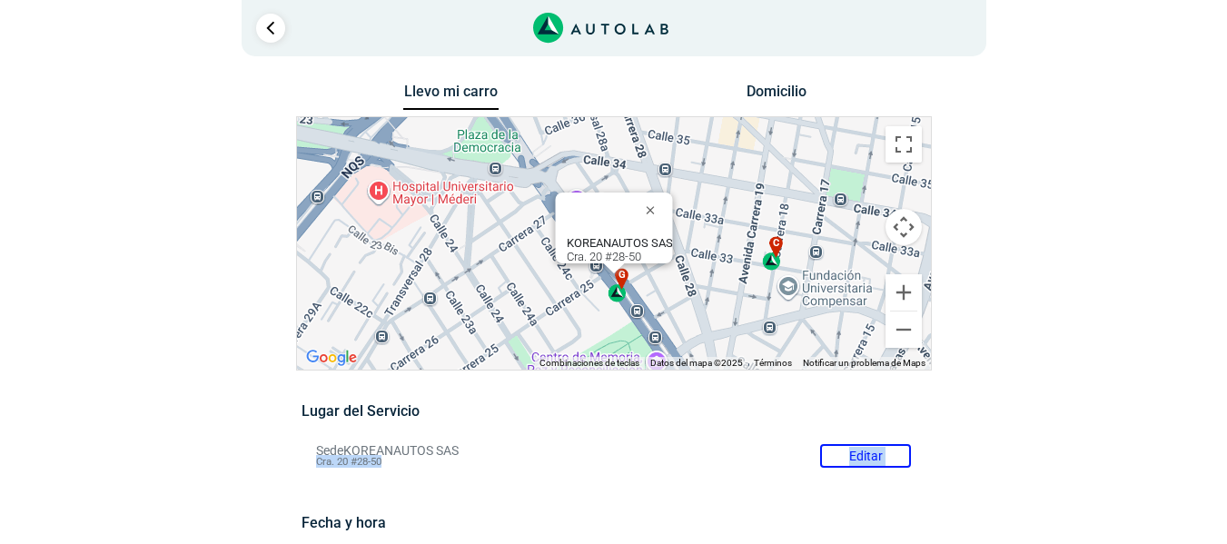
drag, startPoint x: 475, startPoint y: 184, endPoint x: 523, endPoint y: 261, distance: 90.2
click at [523, 261] on div "a b c d e f g" at bounding box center [614, 243] width 634 height 252
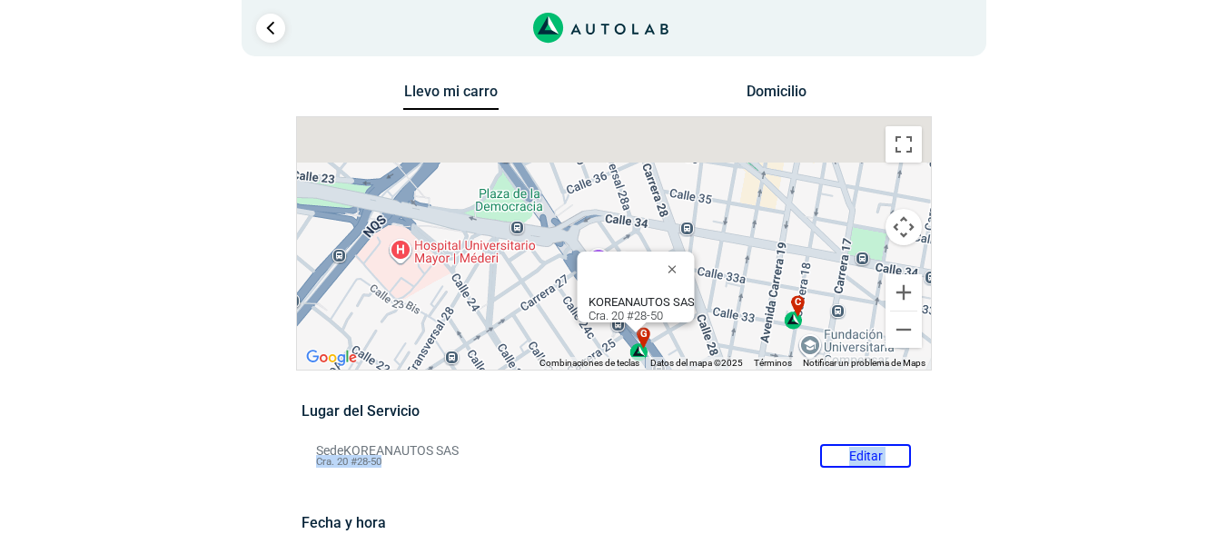
drag, startPoint x: 534, startPoint y: 149, endPoint x: 557, endPoint y: 239, distance: 92.7
click at [557, 239] on div "a b c d e f g" at bounding box center [614, 243] width 634 height 252
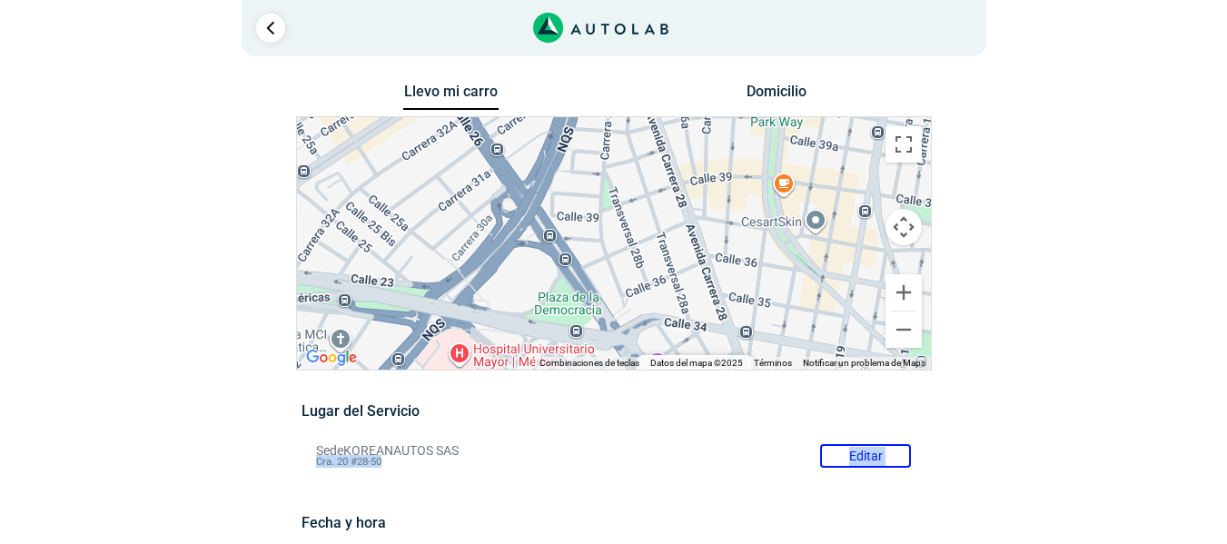
drag, startPoint x: 523, startPoint y: 190, endPoint x: 582, endPoint y: 237, distance: 75.6
click at [588, 267] on div "a b c d e f g" at bounding box center [614, 243] width 634 height 252
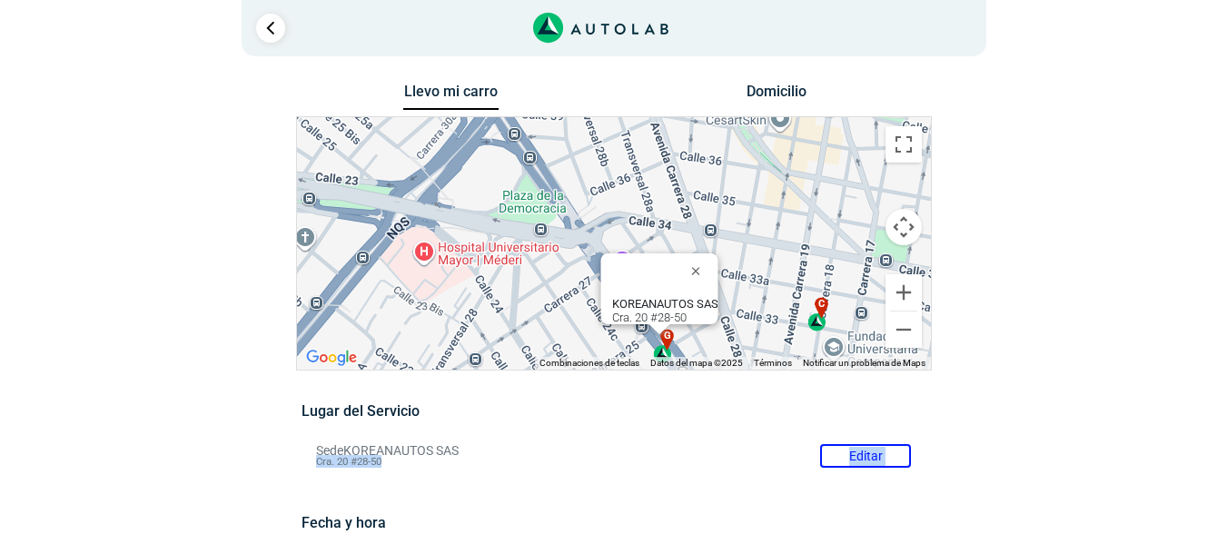
drag, startPoint x: 534, startPoint y: 261, endPoint x: 500, endPoint y: 158, distance: 108.8
click at [500, 158] on div "a b c d e f g" at bounding box center [614, 243] width 634 height 252
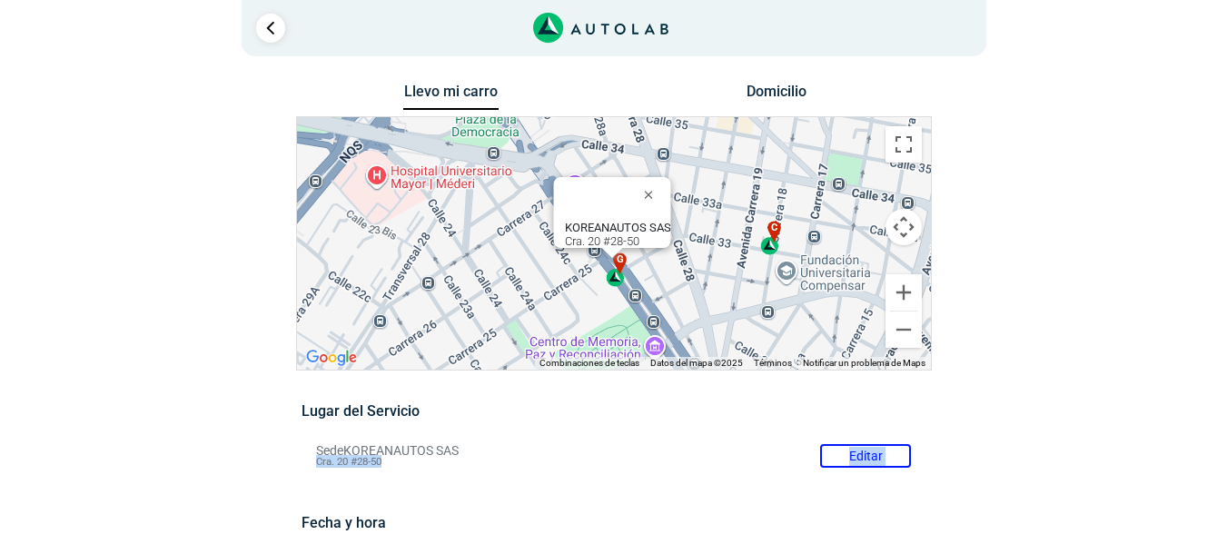
drag, startPoint x: 546, startPoint y: 224, endPoint x: 507, endPoint y: 170, distance: 67.0
click at [507, 170] on div "a b c d e f g" at bounding box center [614, 243] width 634 height 252
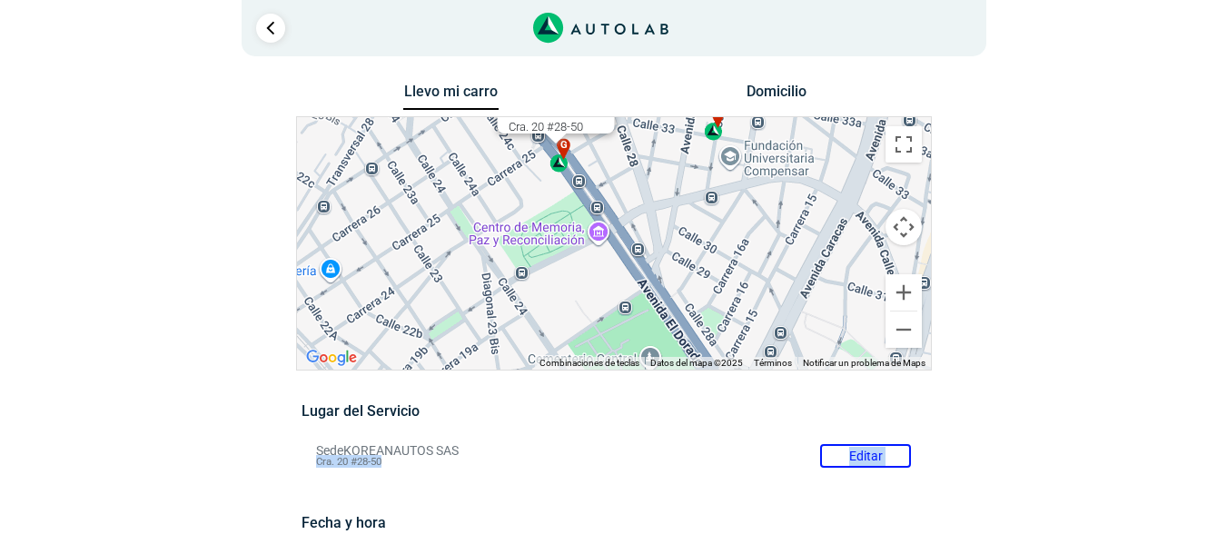
drag, startPoint x: 539, startPoint y: 282, endPoint x: 480, endPoint y: 164, distance: 132.0
click at [480, 164] on div "a b c d e f g" at bounding box center [614, 243] width 634 height 252
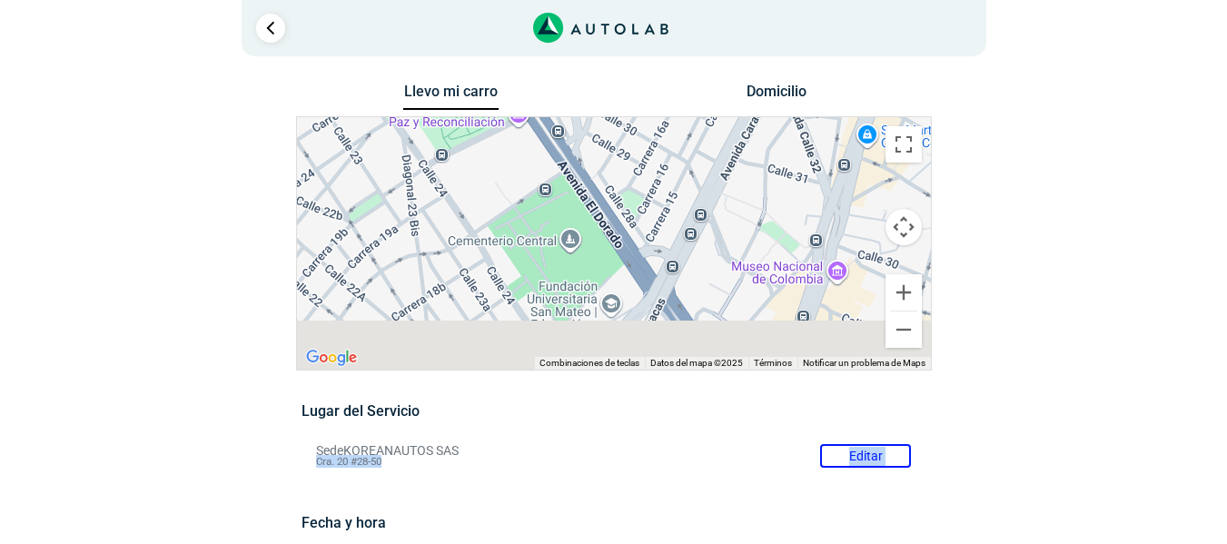
drag, startPoint x: 555, startPoint y: 273, endPoint x: 472, endPoint y: 143, distance: 153.9
click at [472, 143] on div "a b c d e f g" at bounding box center [614, 243] width 634 height 252
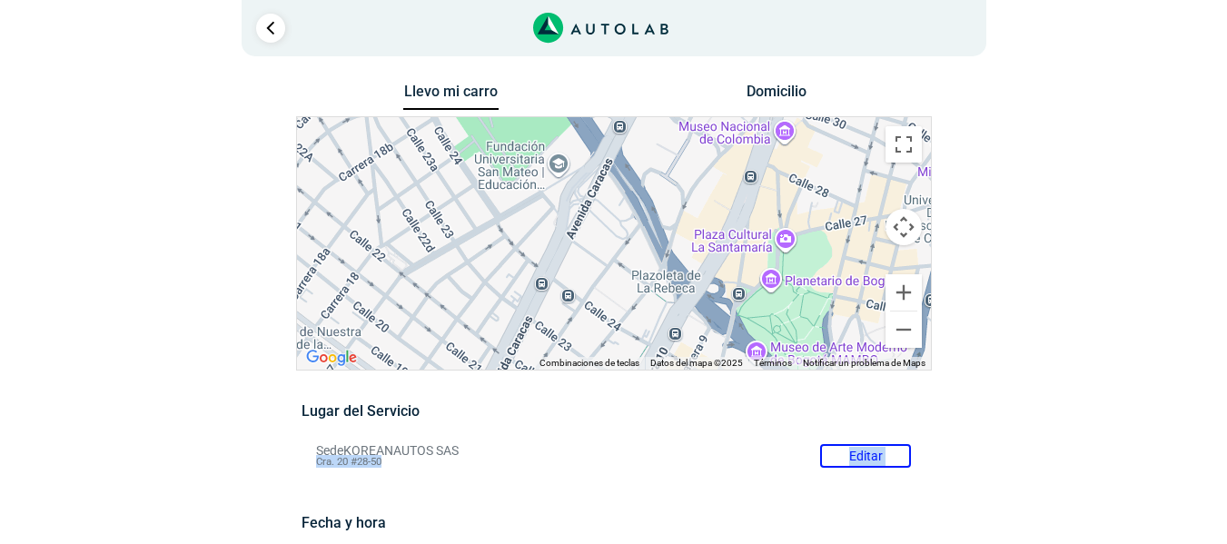
drag, startPoint x: 627, startPoint y: 265, endPoint x: 586, endPoint y: 152, distance: 120.9
click at [586, 152] on div "a b c d e f g" at bounding box center [614, 243] width 634 height 252
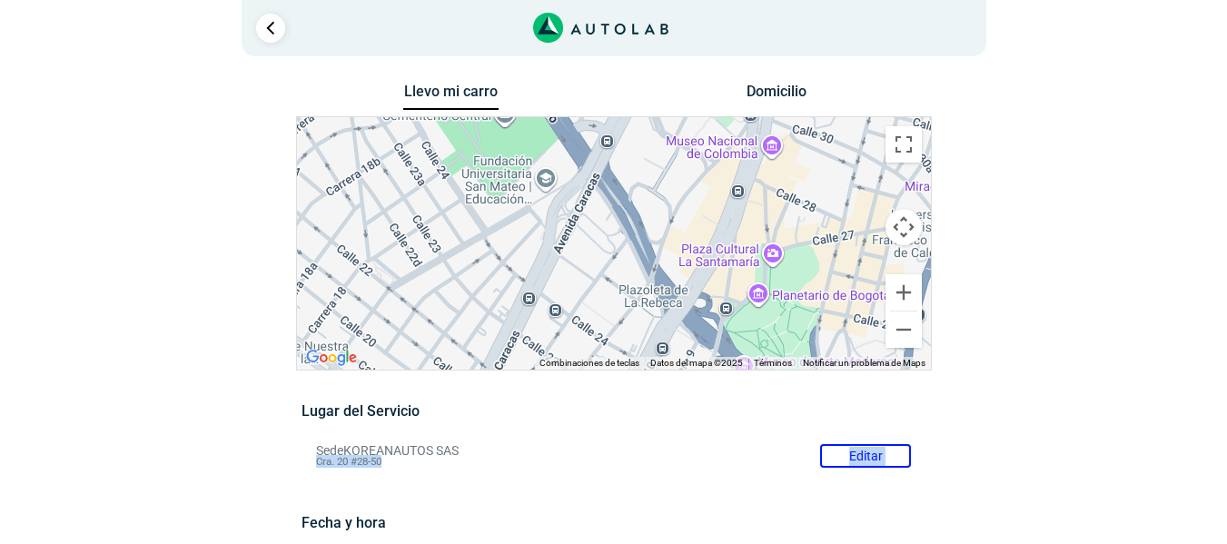
drag, startPoint x: 671, startPoint y: 301, endPoint x: 661, endPoint y: 318, distance: 19.9
click at [660, 316] on div "a b c d e f g" at bounding box center [614, 243] width 634 height 252
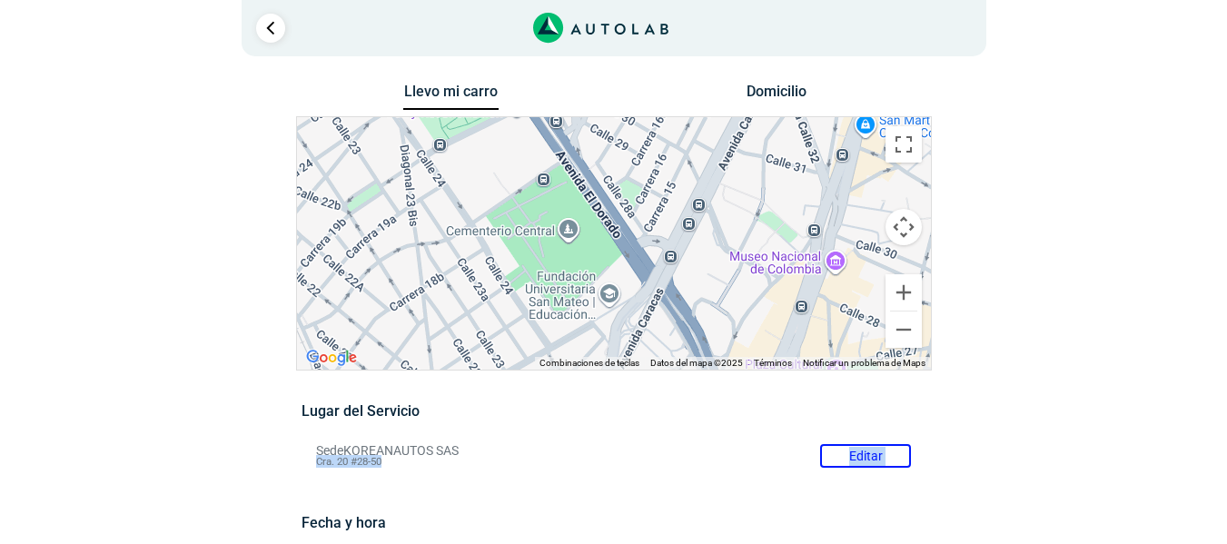
drag, startPoint x: 625, startPoint y: 212, endPoint x: 692, endPoint y: 334, distance: 139.8
click at [692, 334] on div "a b c d e f g" at bounding box center [614, 243] width 634 height 252
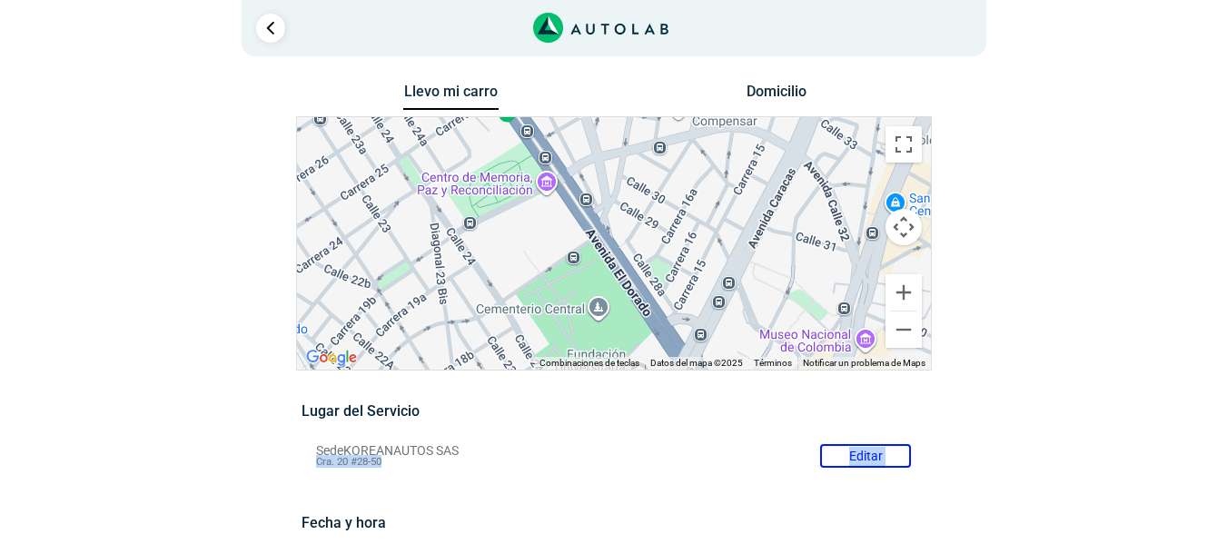
drag, startPoint x: 658, startPoint y: 269, endPoint x: 688, endPoint y: 348, distance: 84.5
click at [688, 348] on div "a b c d e f g" at bounding box center [614, 243] width 634 height 252
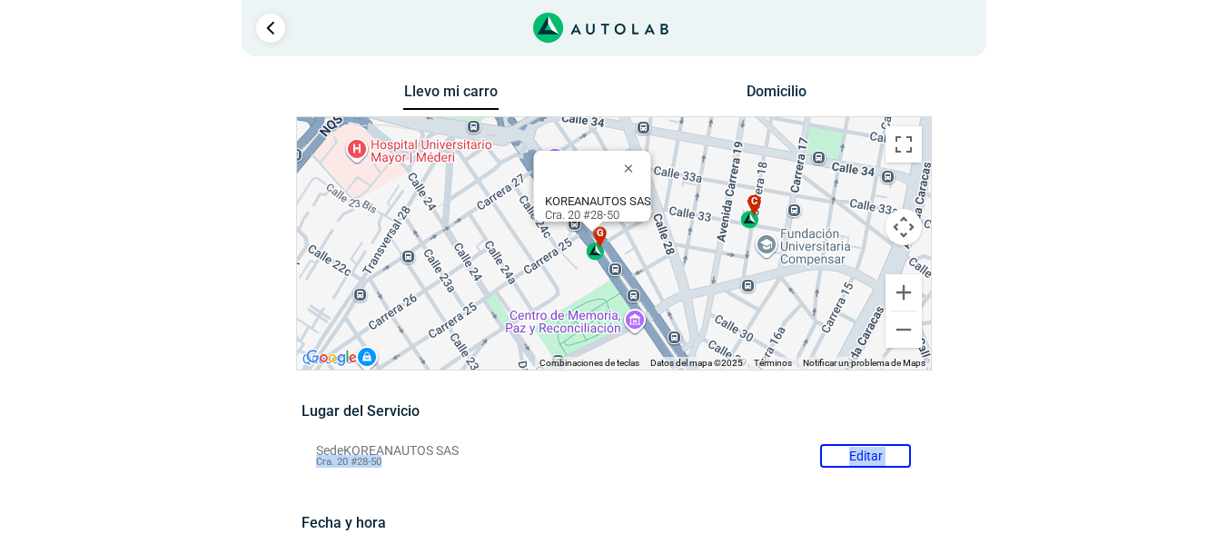
drag, startPoint x: 587, startPoint y: 215, endPoint x: 678, endPoint y: 355, distance: 167.2
click at [678, 355] on div "a b c d e f g" at bounding box center [614, 243] width 634 height 252
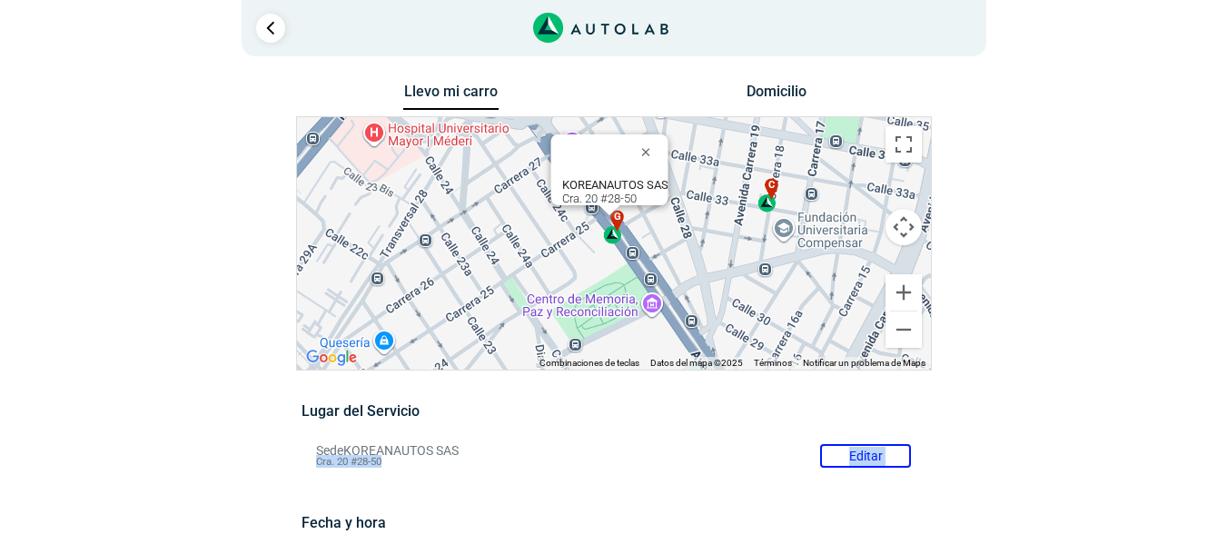
drag, startPoint x: 670, startPoint y: 324, endPoint x: 694, endPoint y: 293, distance: 38.9
click at [694, 293] on div "a b c d e f g" at bounding box center [614, 243] width 634 height 252
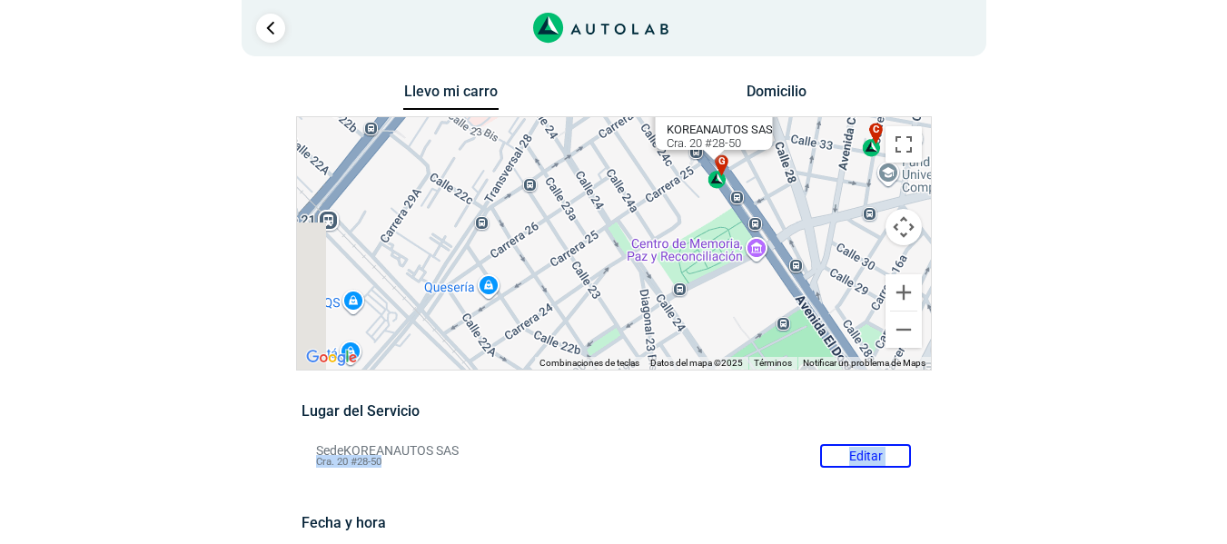
drag, startPoint x: 561, startPoint y: 299, endPoint x: 753, endPoint y: 229, distance: 203.9
click at [746, 232] on div "a b c d e f g" at bounding box center [614, 243] width 634 height 252
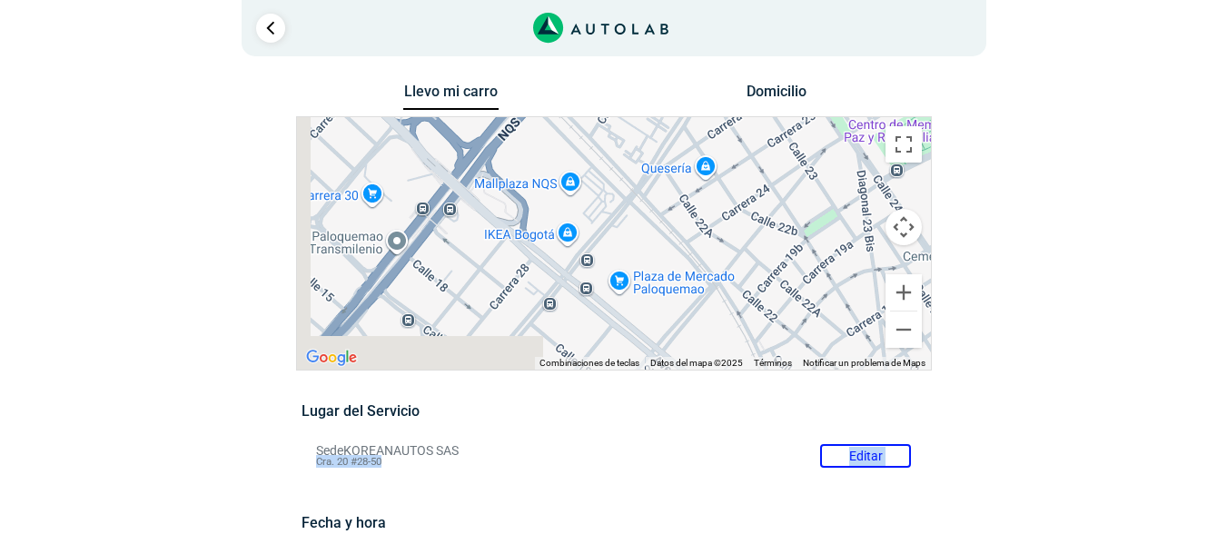
drag, startPoint x: 565, startPoint y: 294, endPoint x: 645, endPoint y: 196, distance: 126.5
click at [644, 197] on div "a b c d e f g" at bounding box center [614, 243] width 634 height 252
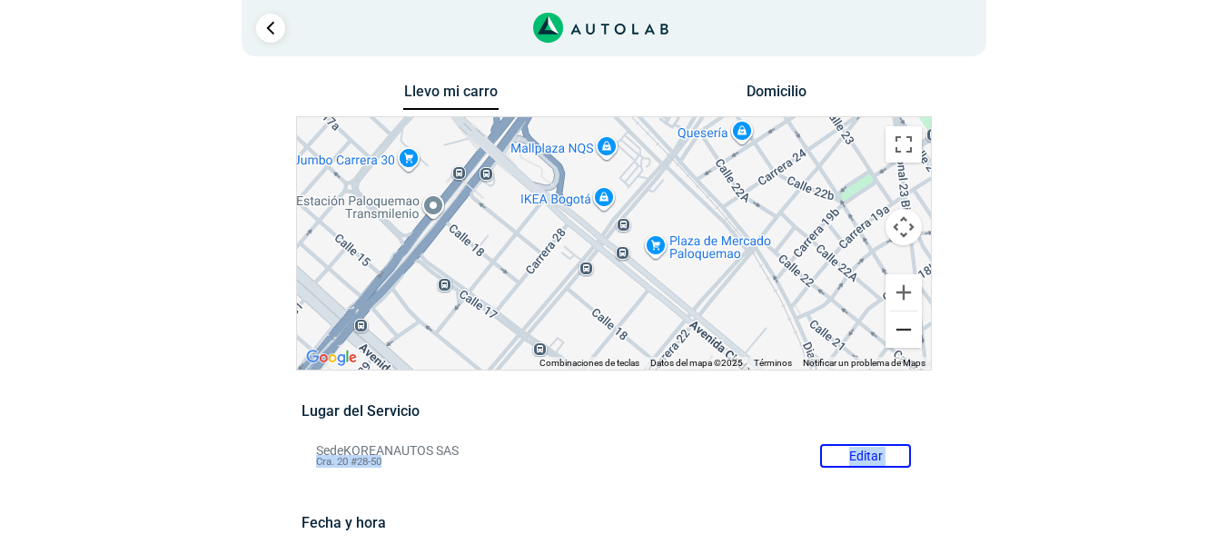
click at [905, 327] on button "Reducir" at bounding box center [903, 329] width 36 height 36
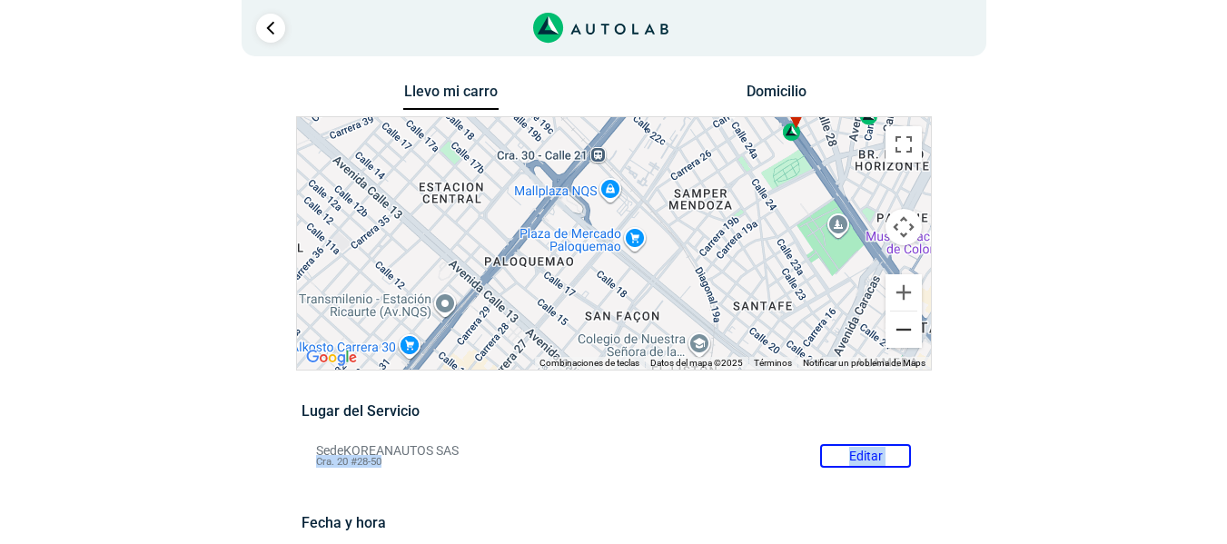
click at [905, 327] on button "Reducir" at bounding box center [903, 329] width 36 height 36
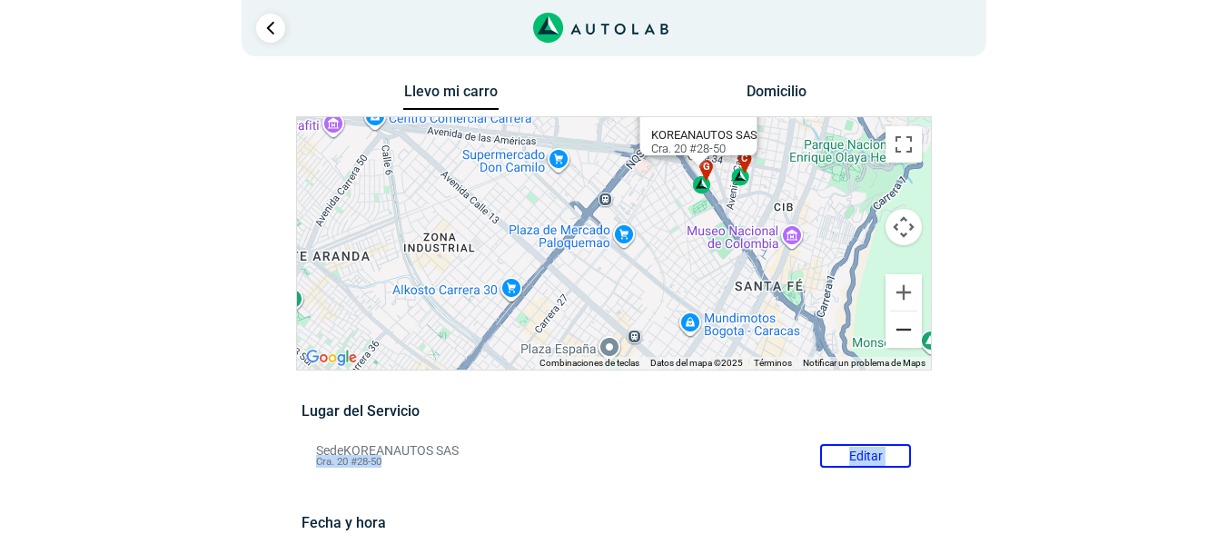
click at [906, 326] on button "Reducir" at bounding box center [903, 329] width 36 height 36
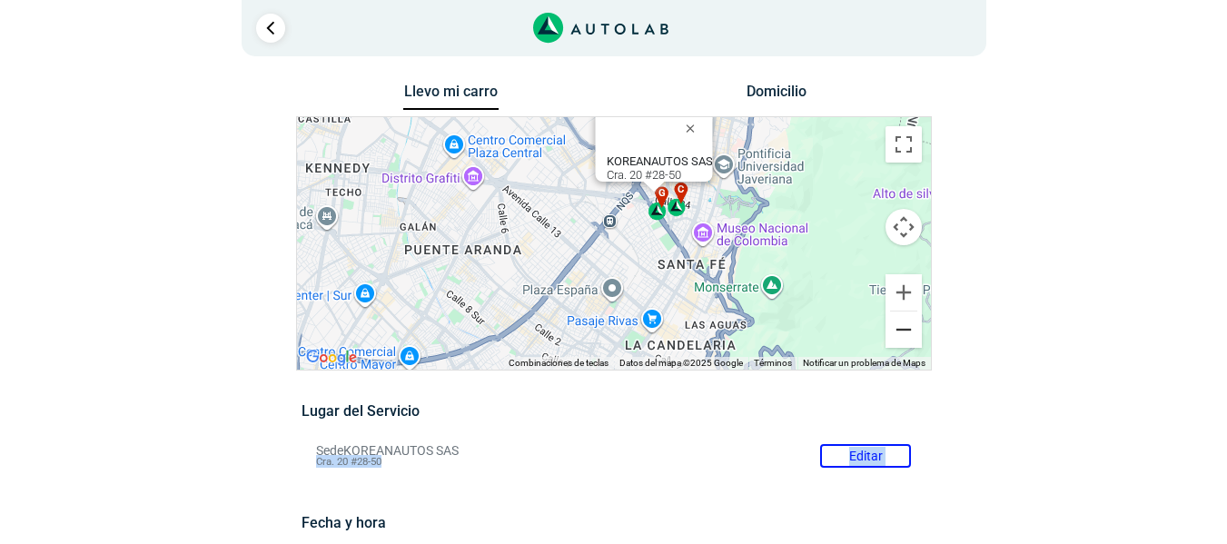
click at [906, 326] on button "Reducir" at bounding box center [903, 329] width 36 height 36
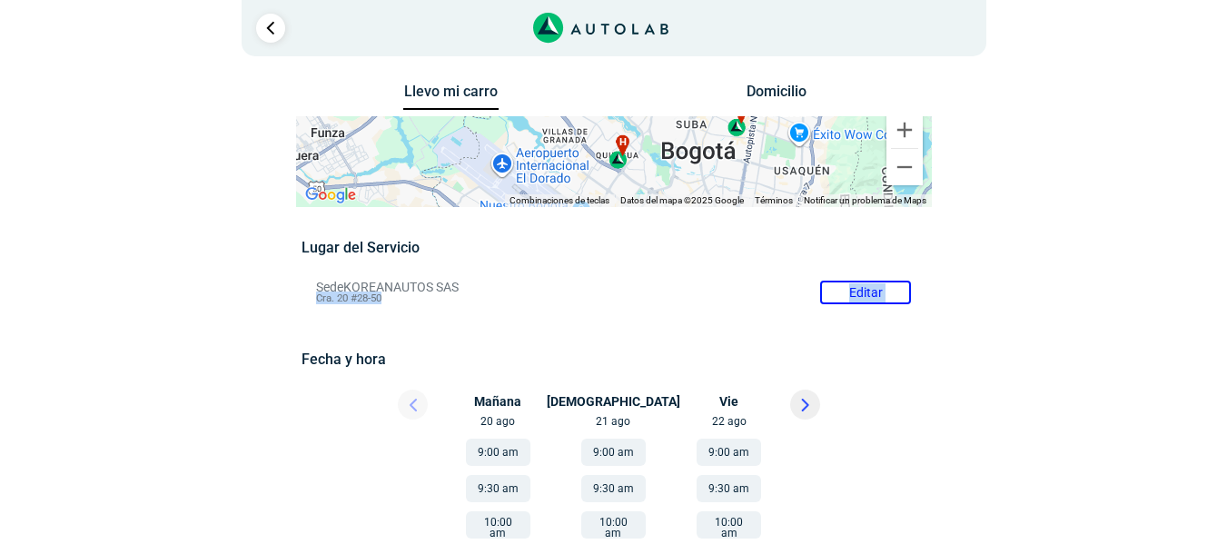
drag, startPoint x: 567, startPoint y: 224, endPoint x: 615, endPoint y: 387, distance: 169.2
click at [616, 387] on div "Llevo mi carro [GEOGRAPHIC_DATA] ← Mover a la izquierda → Mover a la derecha ↑ …" at bounding box center [614, 548] width 636 height 938
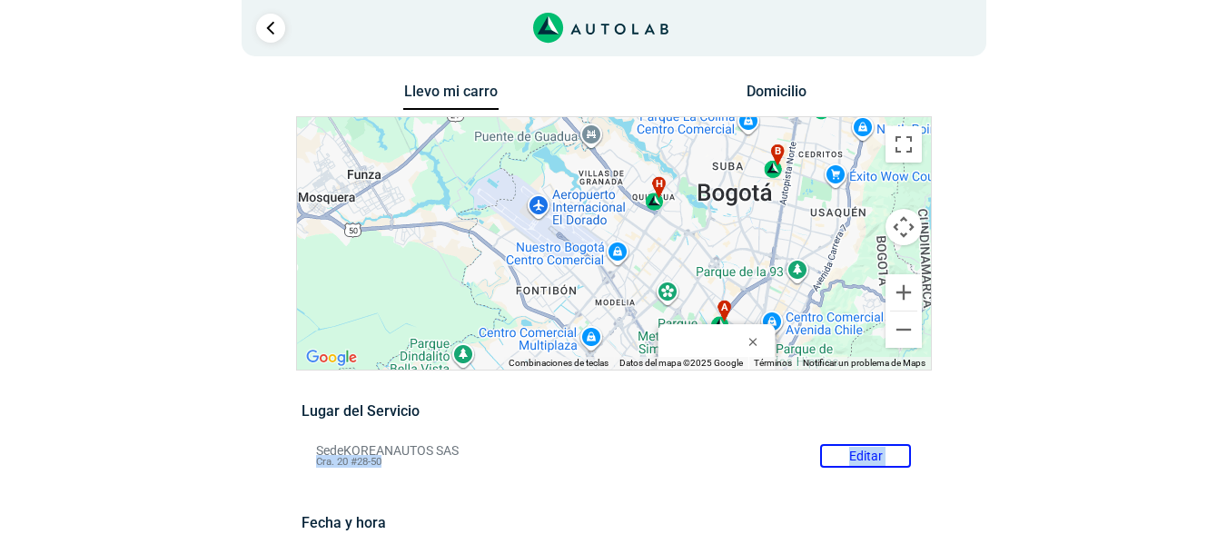
drag, startPoint x: 675, startPoint y: 292, endPoint x: 764, endPoint y: 179, distance: 144.8
click at [764, 180] on div "a b c d e f g" at bounding box center [614, 243] width 634 height 252
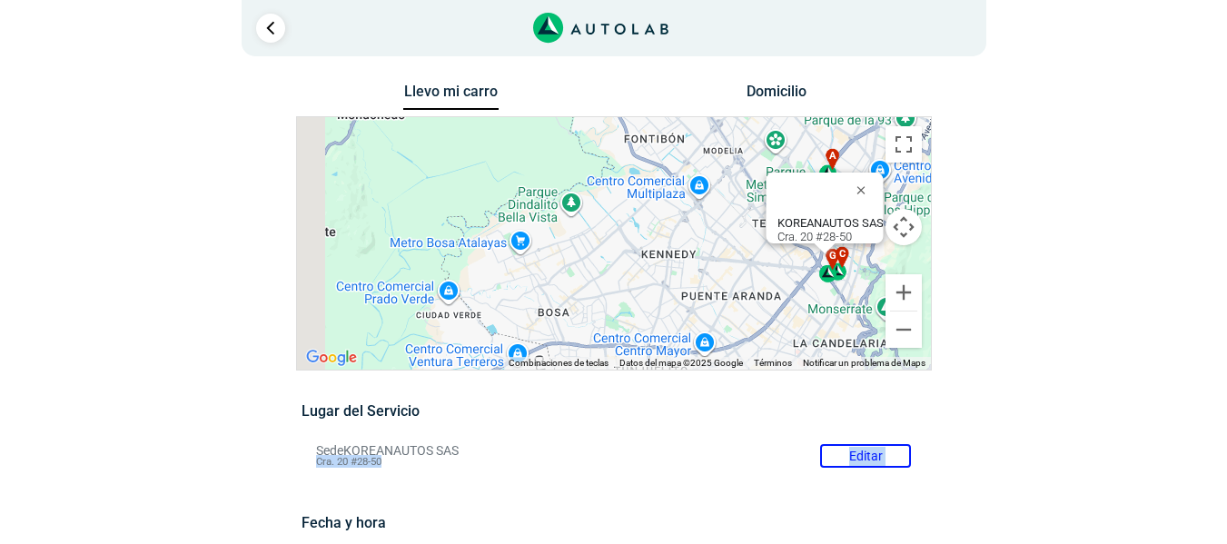
drag, startPoint x: 652, startPoint y: 277, endPoint x: 720, endPoint y: 181, distance: 117.9
click at [719, 182] on div "a b c d e f g" at bounding box center [614, 243] width 634 height 252
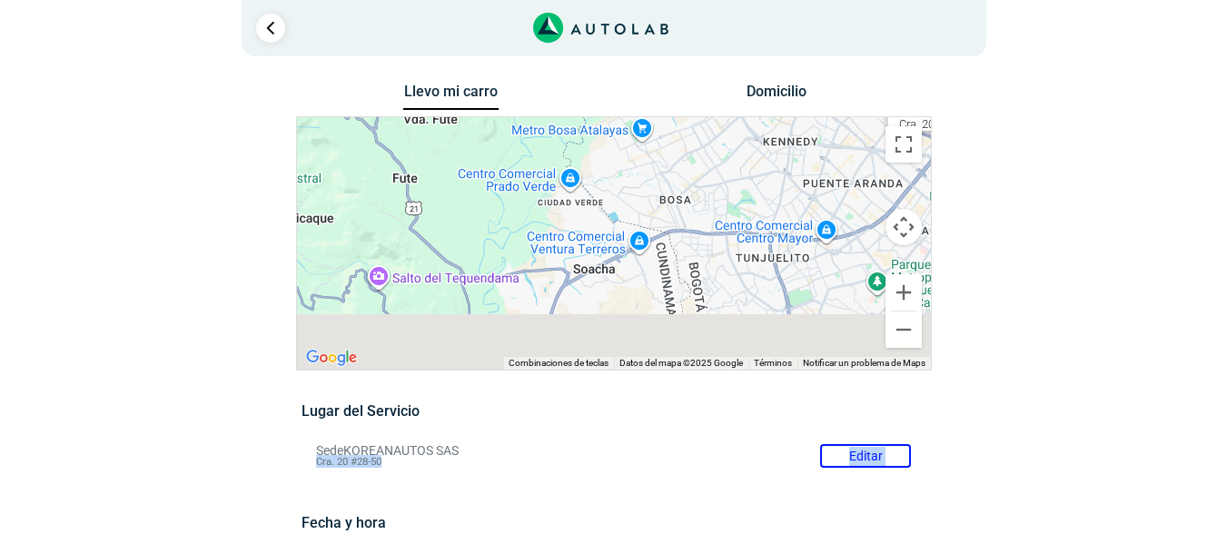
drag, startPoint x: 635, startPoint y: 277, endPoint x: 758, endPoint y: 187, distance: 152.7
click at [757, 188] on div "a b c d e f g" at bounding box center [614, 243] width 634 height 252
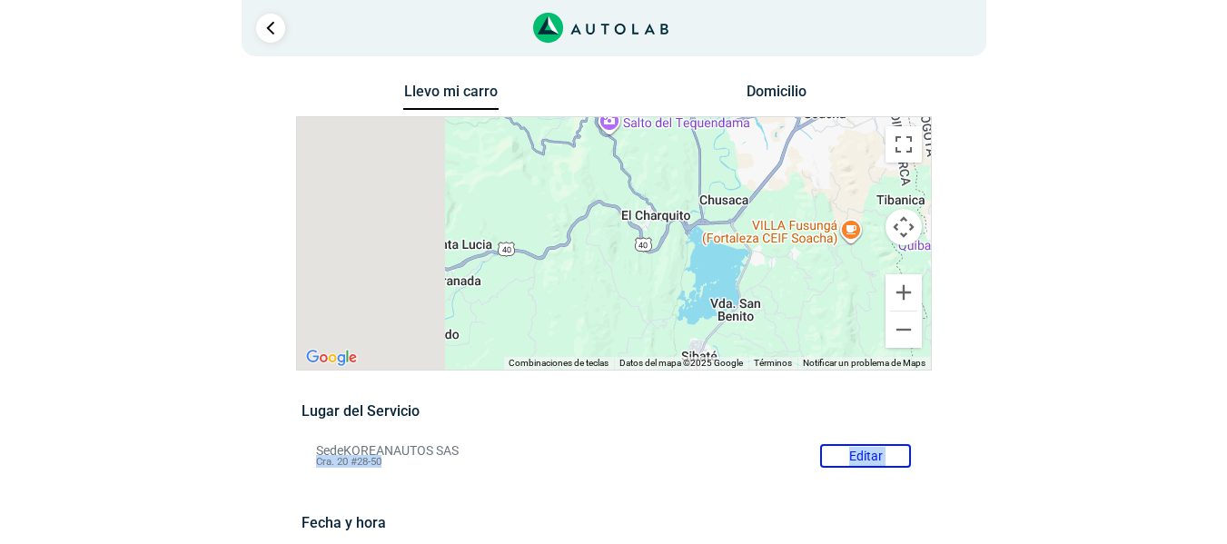
drag, startPoint x: 610, startPoint y: 276, endPoint x: 832, endPoint y: 142, distance: 259.1
click at [832, 142] on div "a b c d e f g" at bounding box center [614, 243] width 634 height 252
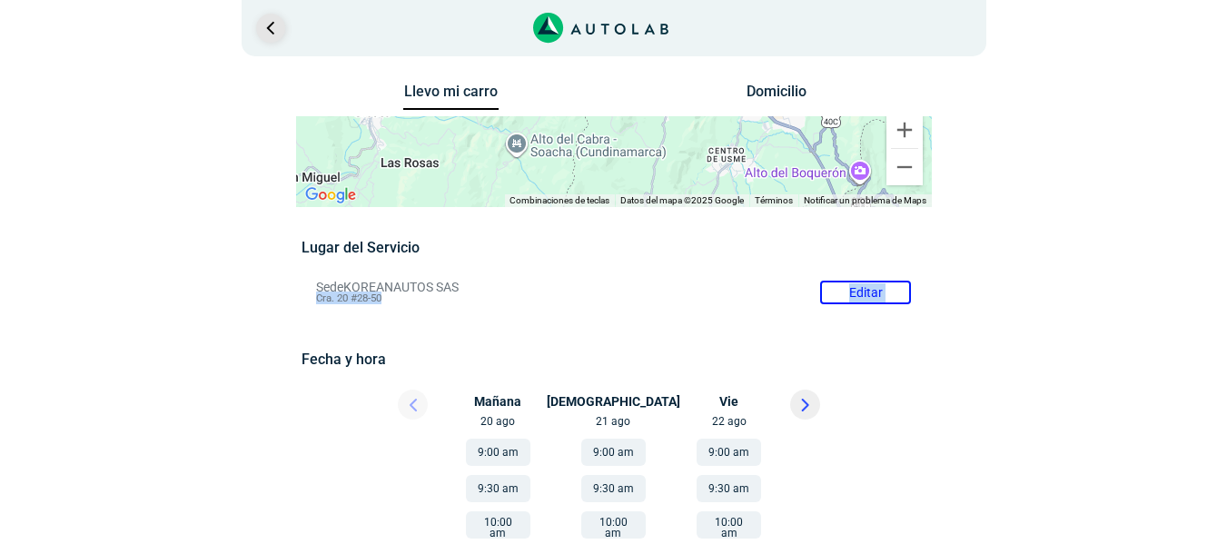
click at [263, 22] on link "Ir al paso anterior" at bounding box center [270, 28] width 29 height 29
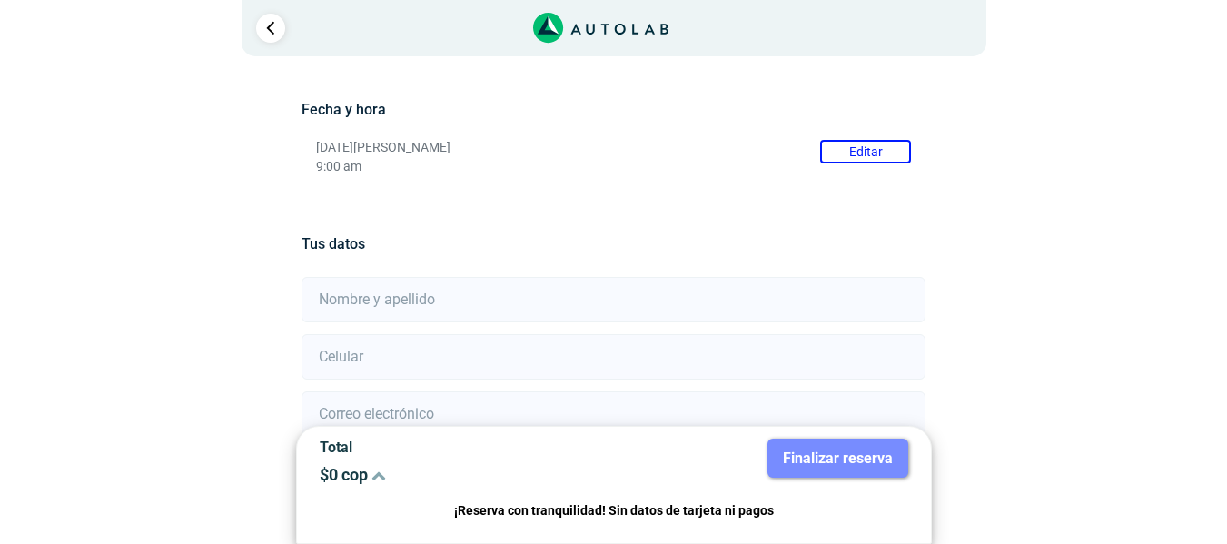
scroll to position [92, 0]
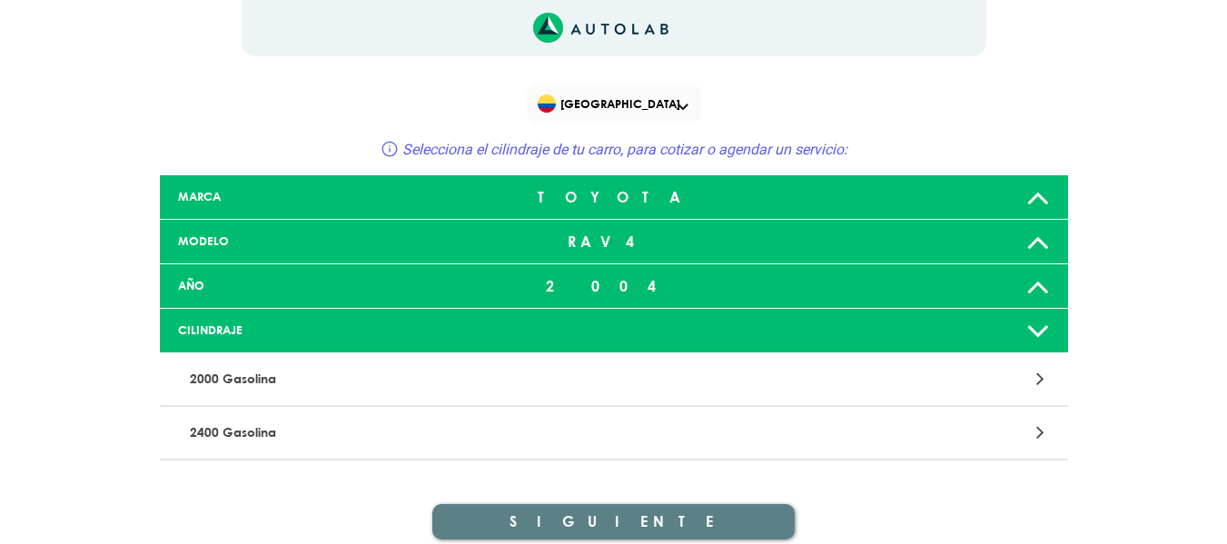
scroll to position [74, 0]
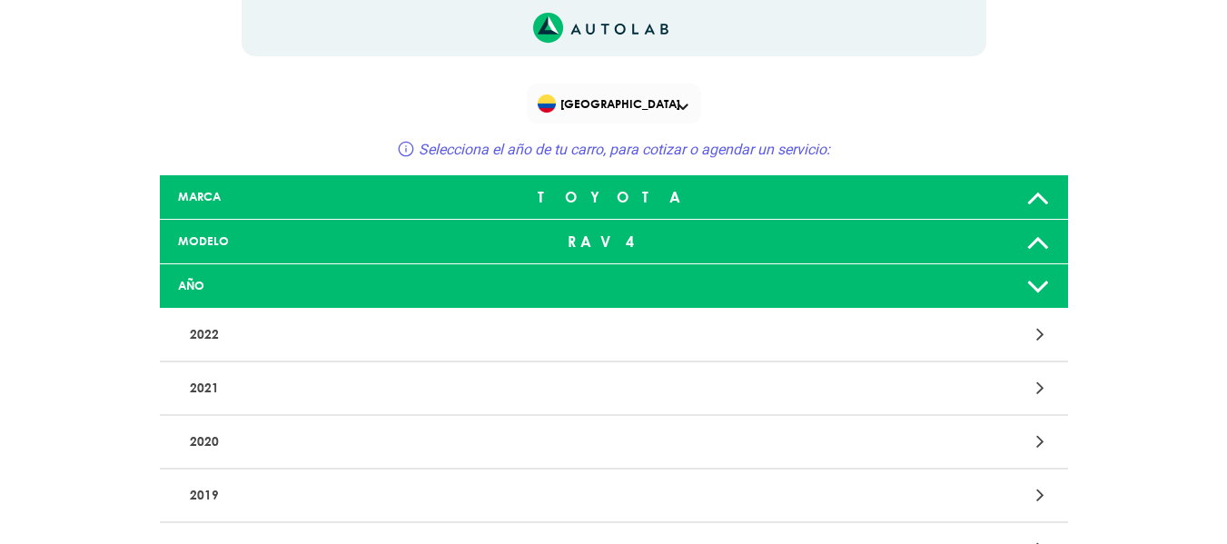
scroll to position [4155, 0]
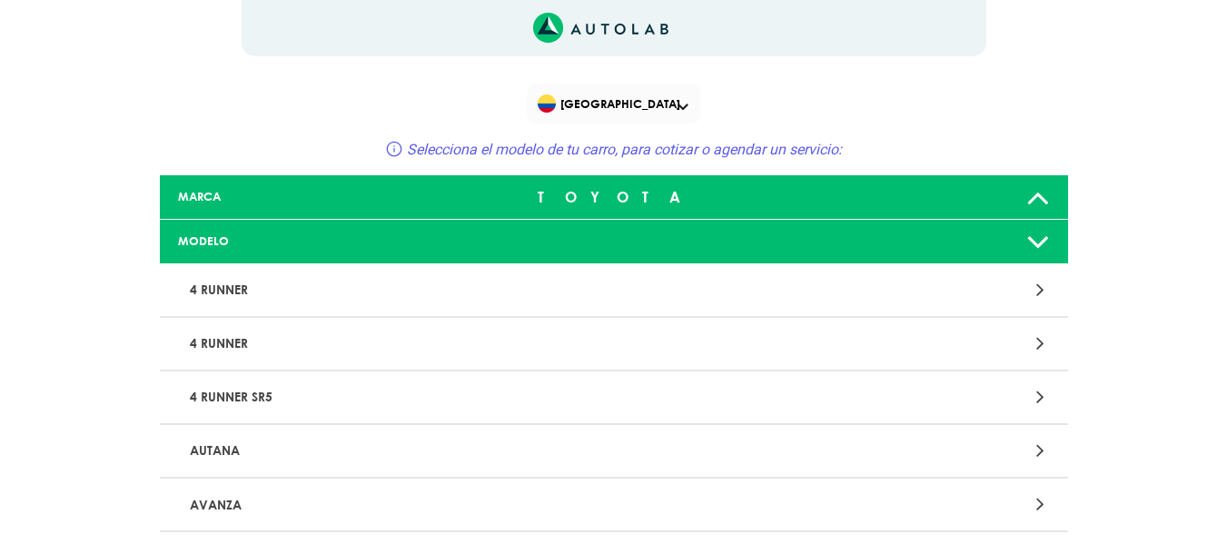
scroll to position [1907, 0]
